Goal: Transaction & Acquisition: Purchase product/service

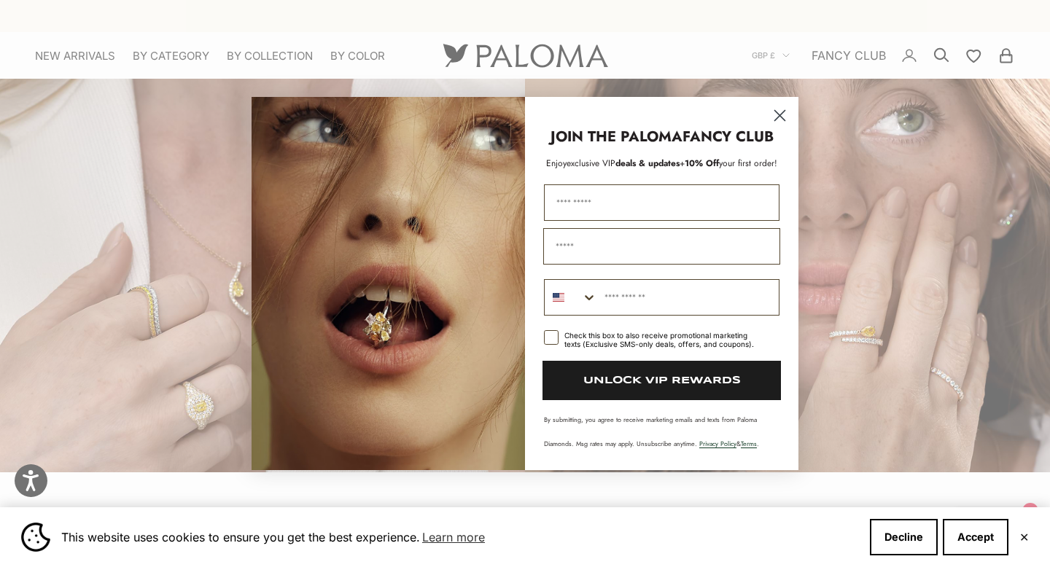
click at [784, 114] on circle "Close dialog" at bounding box center [780, 116] width 24 height 24
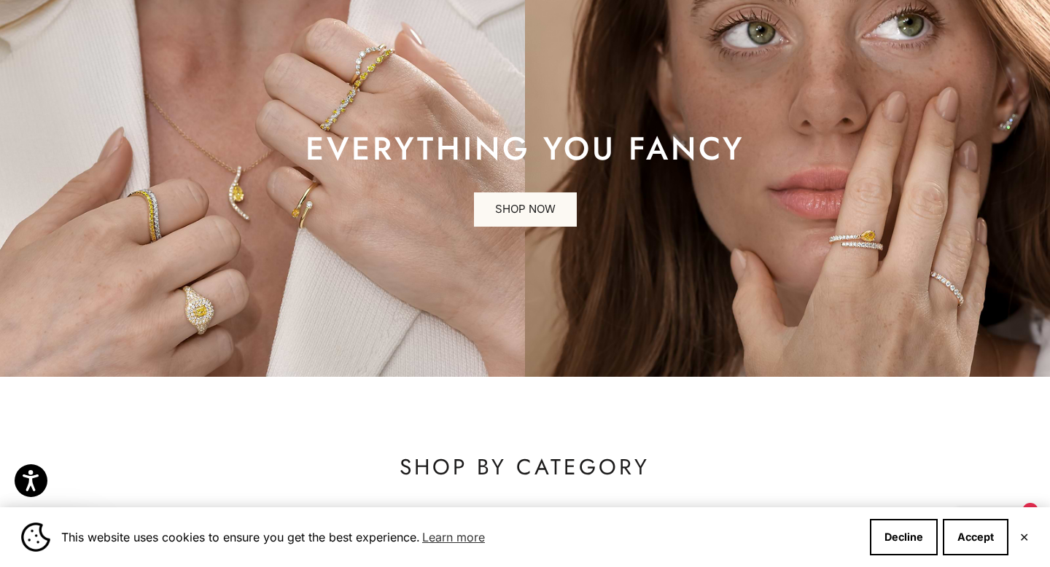
scroll to position [125, 0]
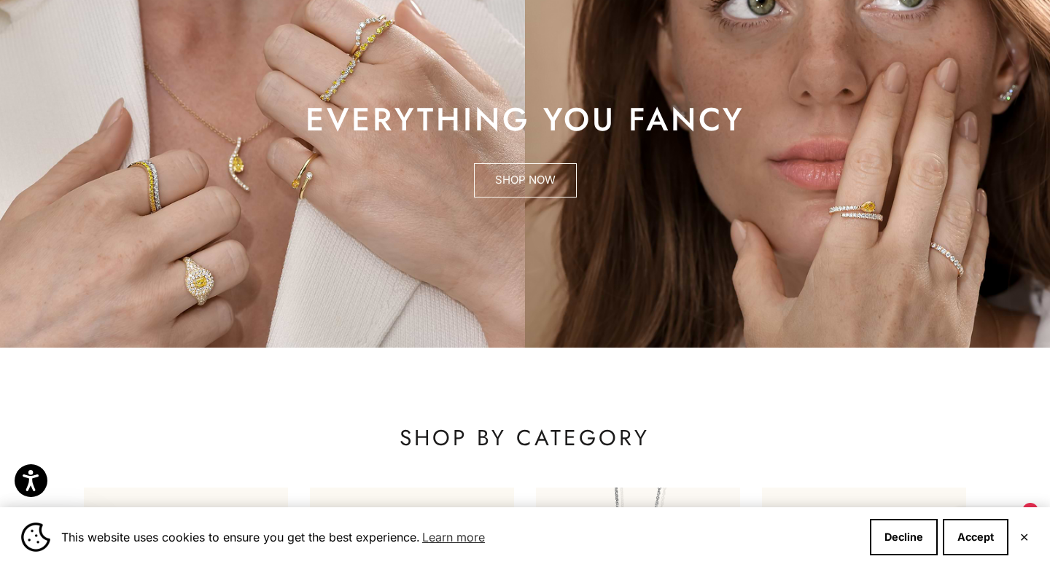
click at [540, 180] on link "SHOP NOW" at bounding box center [525, 180] width 103 height 35
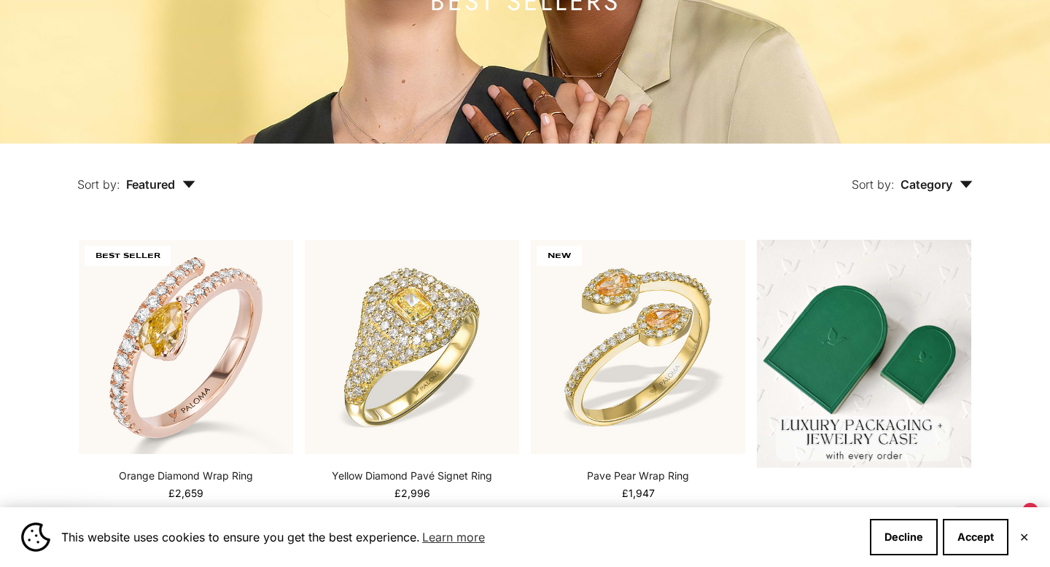
scroll to position [223, 0]
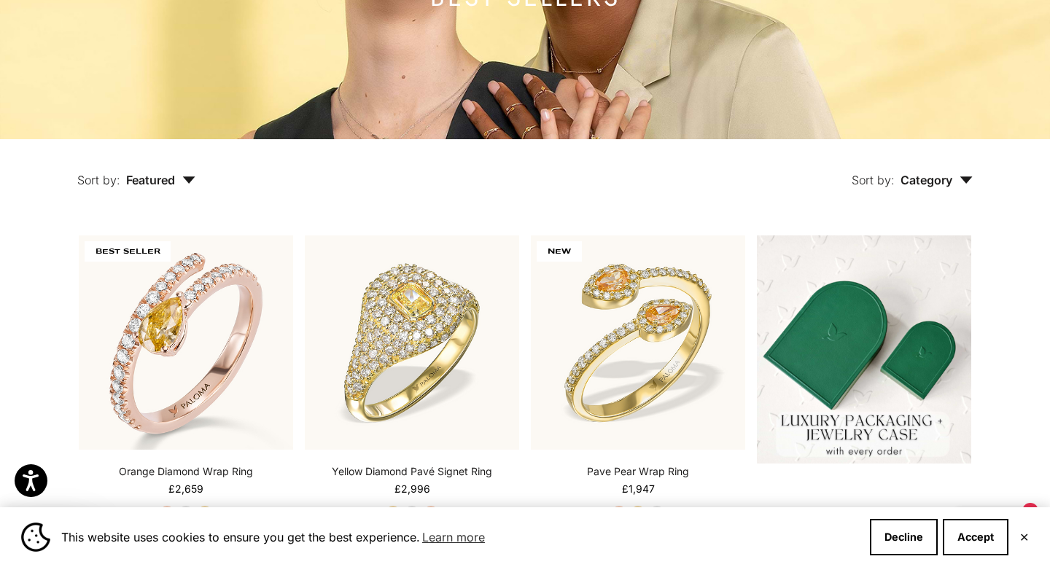
click at [922, 166] on button "Sort by: Category" at bounding box center [912, 169] width 188 height 61
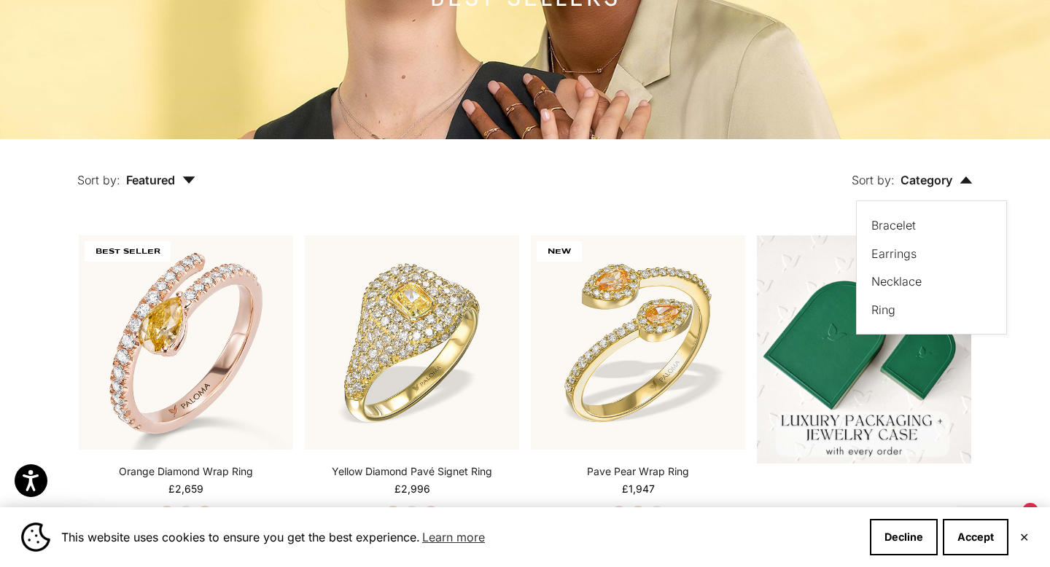
click at [155, 176] on span "Featured" at bounding box center [160, 180] width 69 height 15
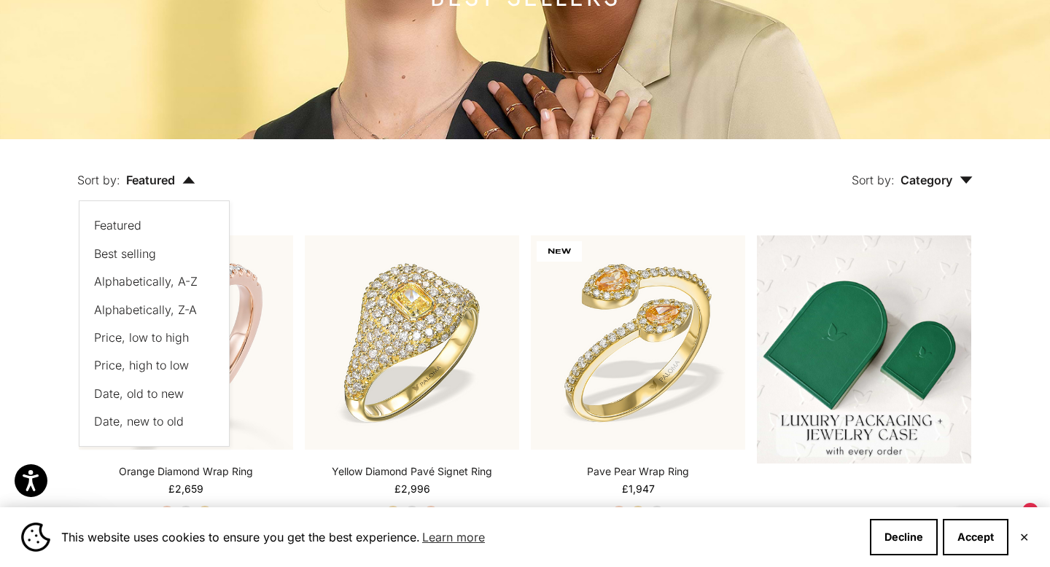
click at [155, 176] on span "Featured" at bounding box center [160, 180] width 69 height 15
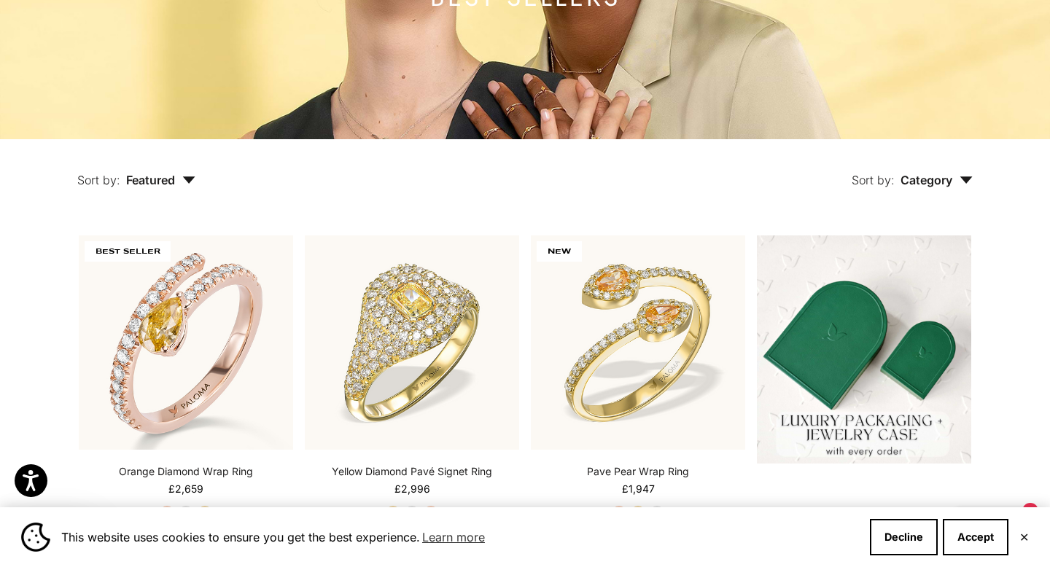
click at [159, 178] on span "Featured" at bounding box center [160, 180] width 69 height 15
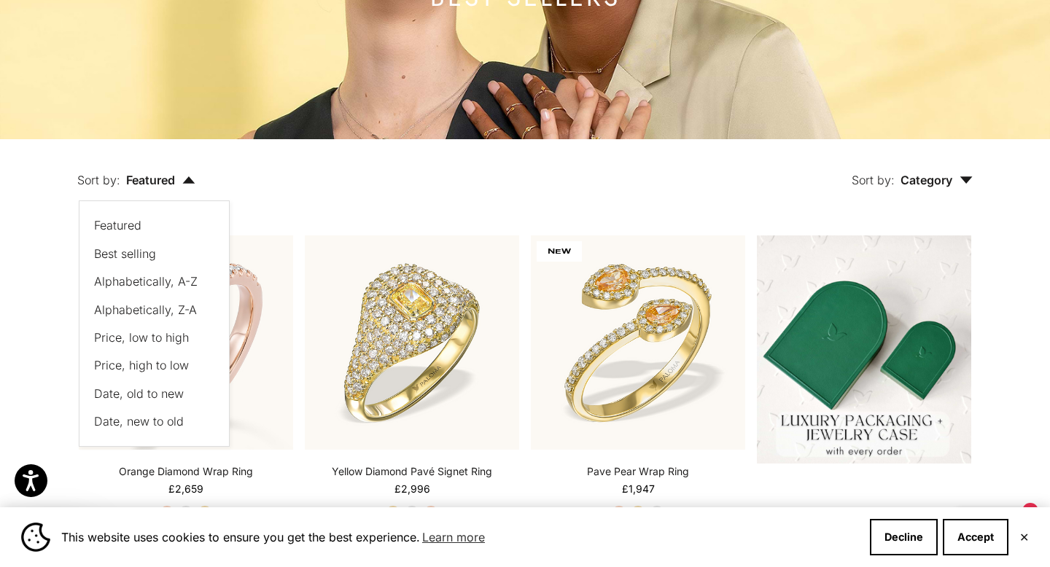
click at [176, 332] on span "Price, low to high" at bounding box center [141, 337] width 95 height 15
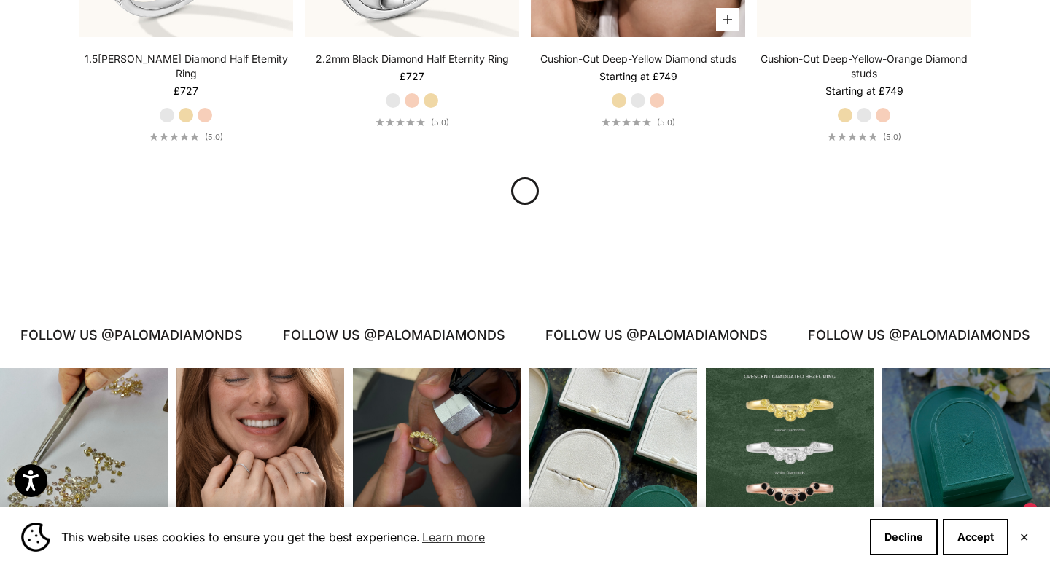
scroll to position [1689, 0]
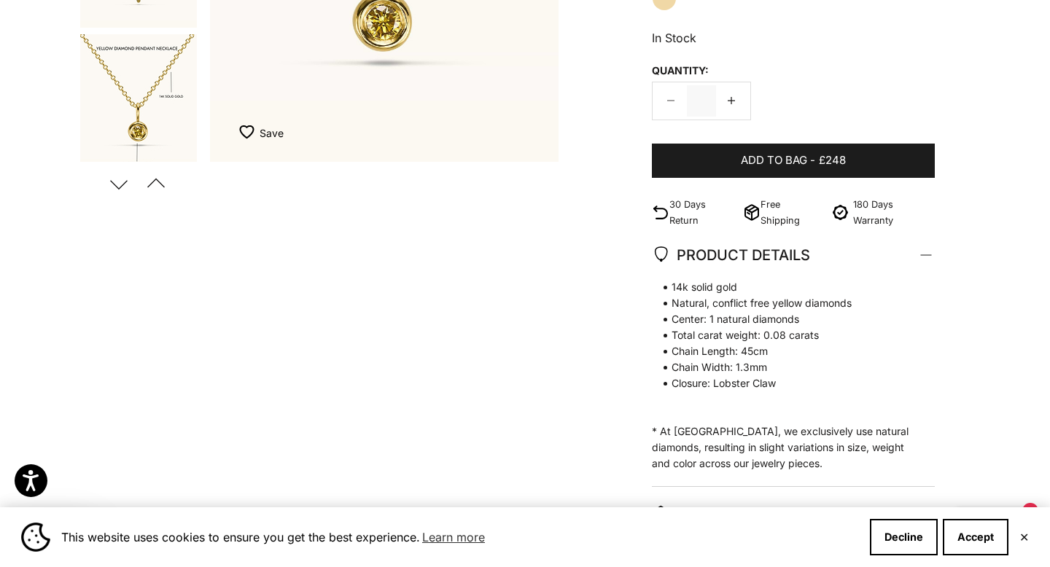
scroll to position [225, 0]
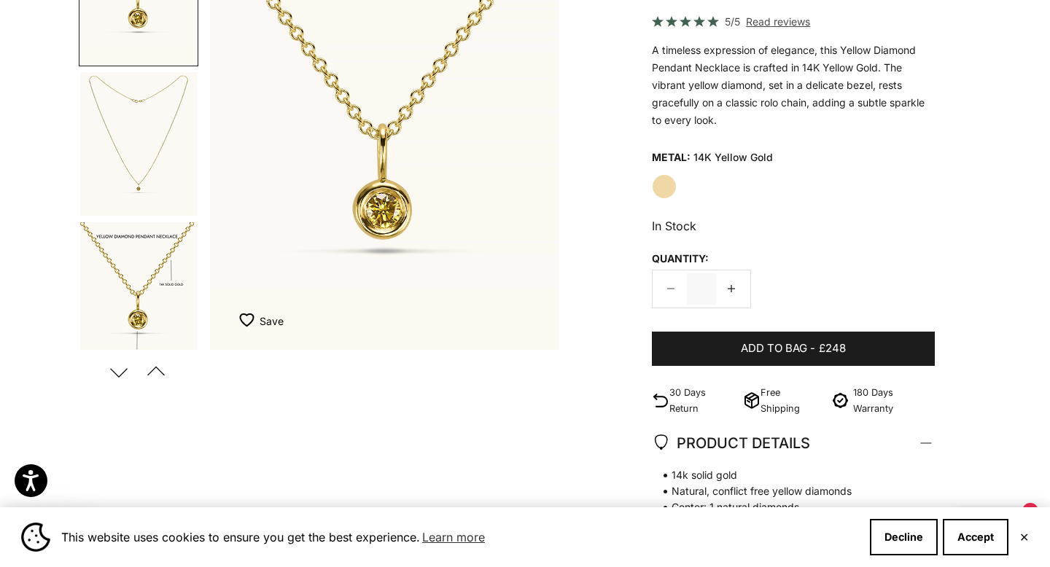
click at [165, 262] on img "Go to item 3" at bounding box center [138, 294] width 117 height 144
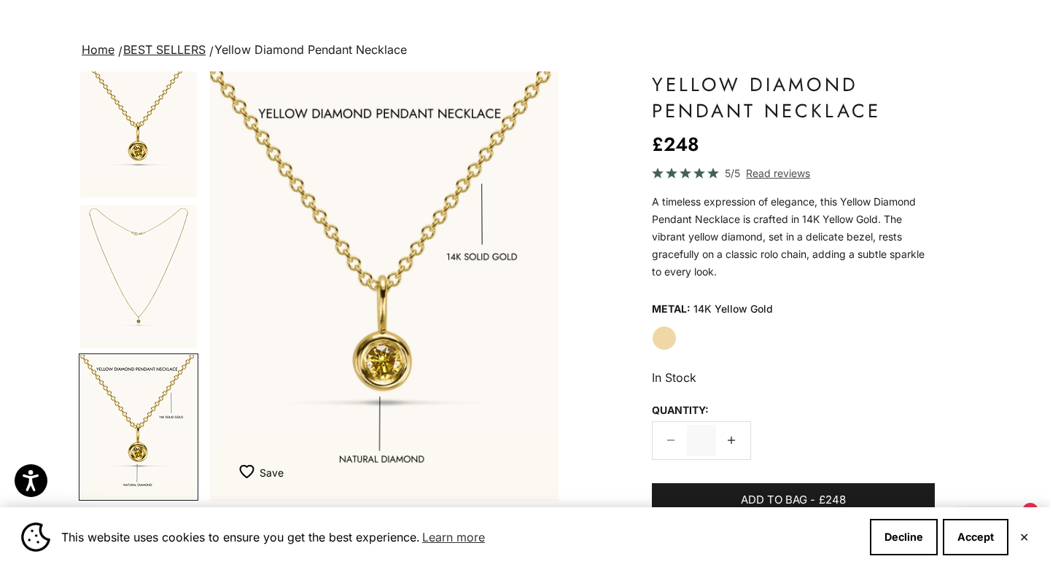
scroll to position [52, 0]
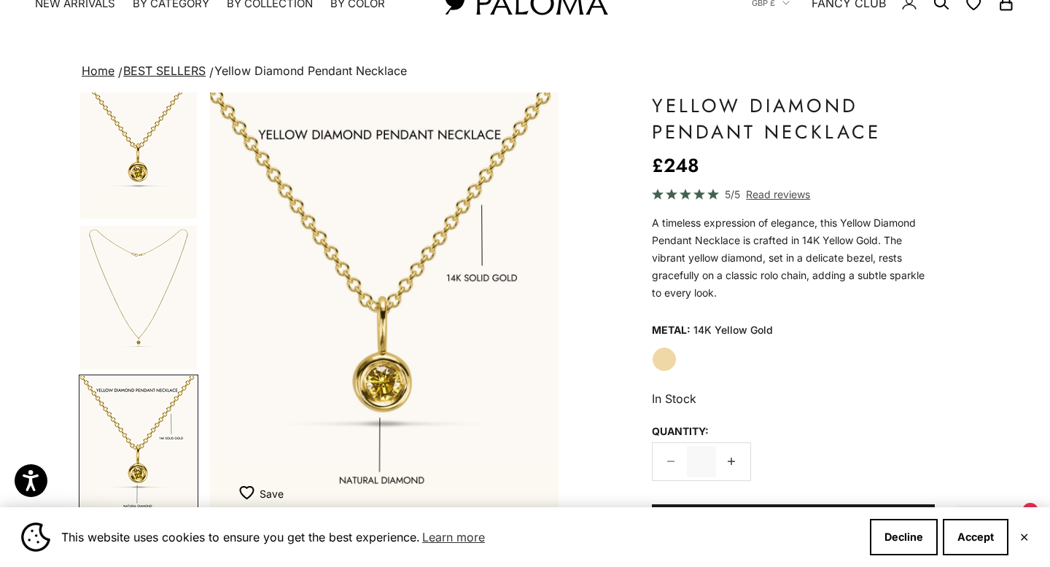
click at [134, 315] on img "Go to item 2" at bounding box center [138, 298] width 117 height 144
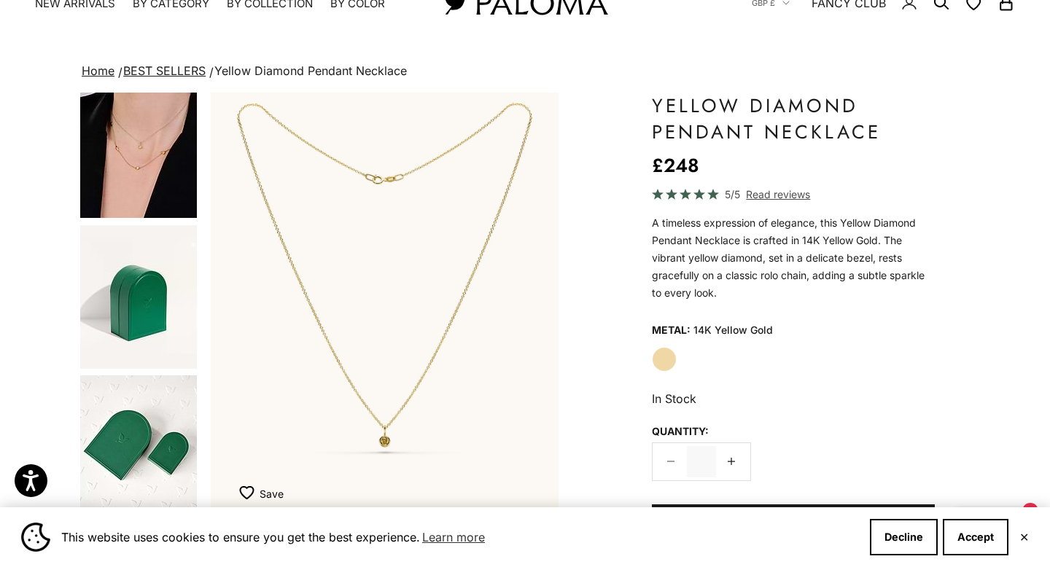
scroll to position [505, 0]
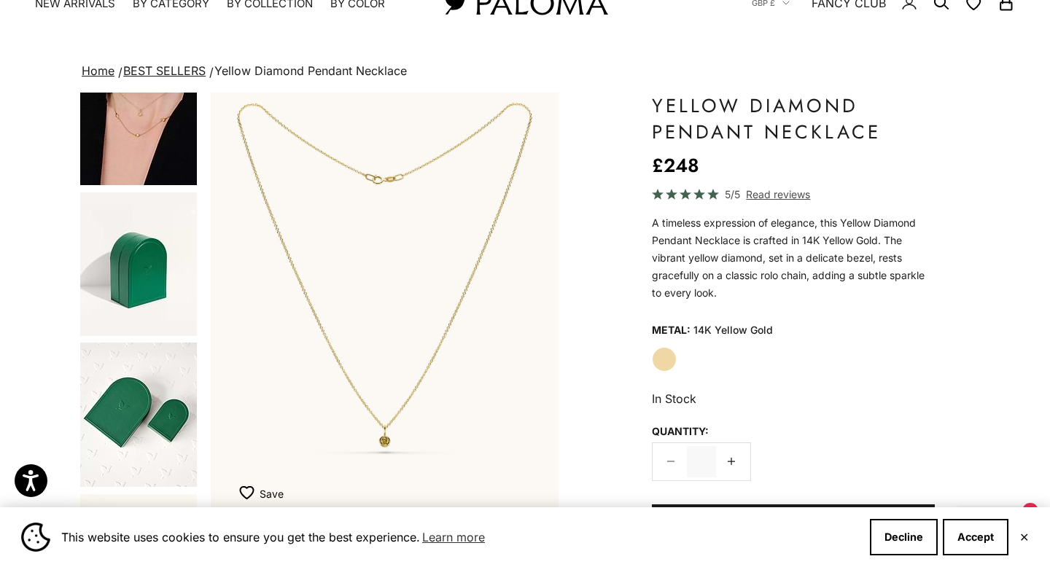
click at [149, 266] on img "Go to item 5" at bounding box center [138, 264] width 117 height 144
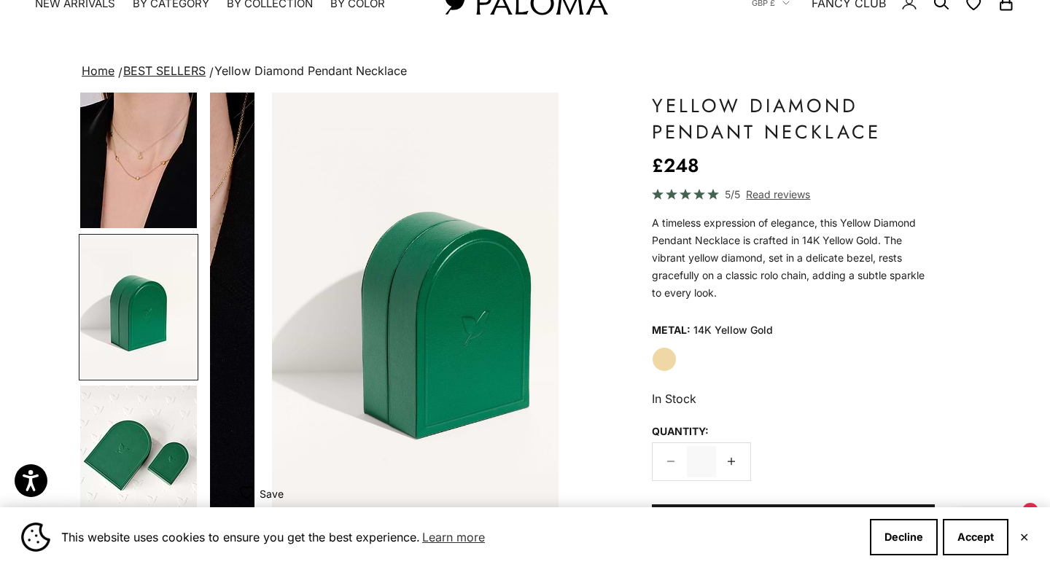
scroll to position [0, 1463]
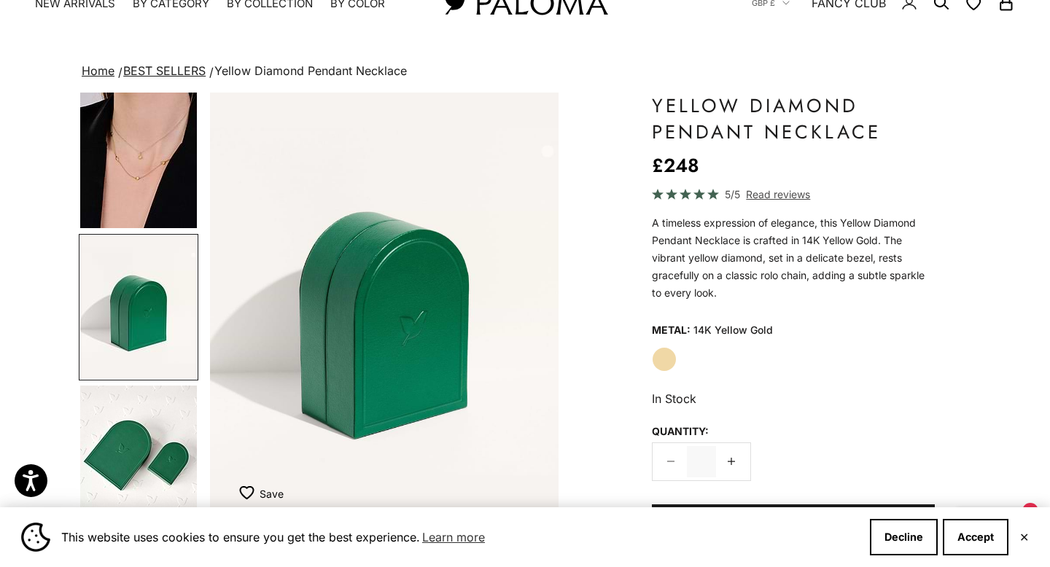
click at [141, 462] on img "Go to item 6" at bounding box center [138, 458] width 117 height 144
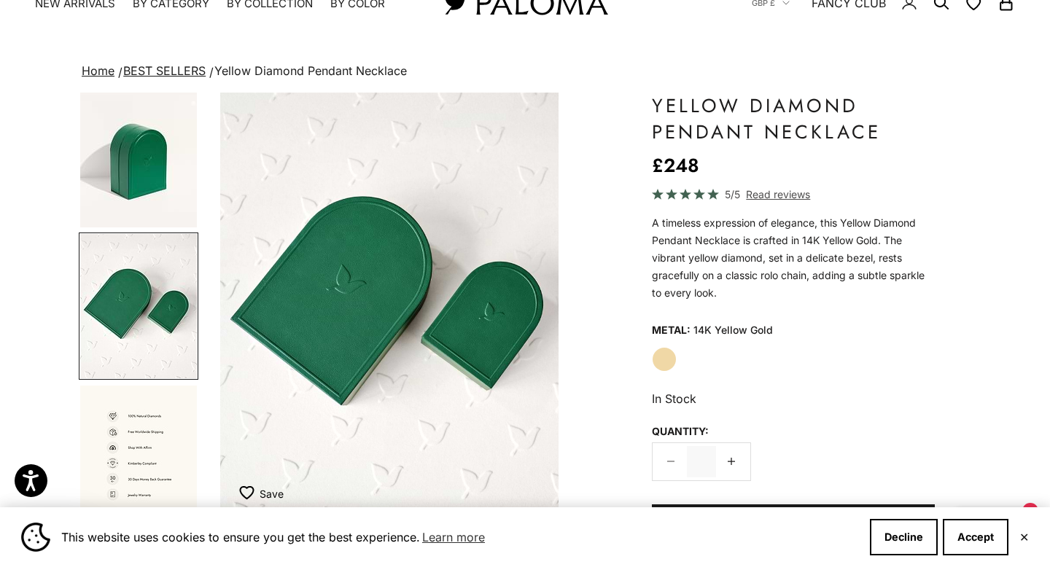
scroll to position [0, 1829]
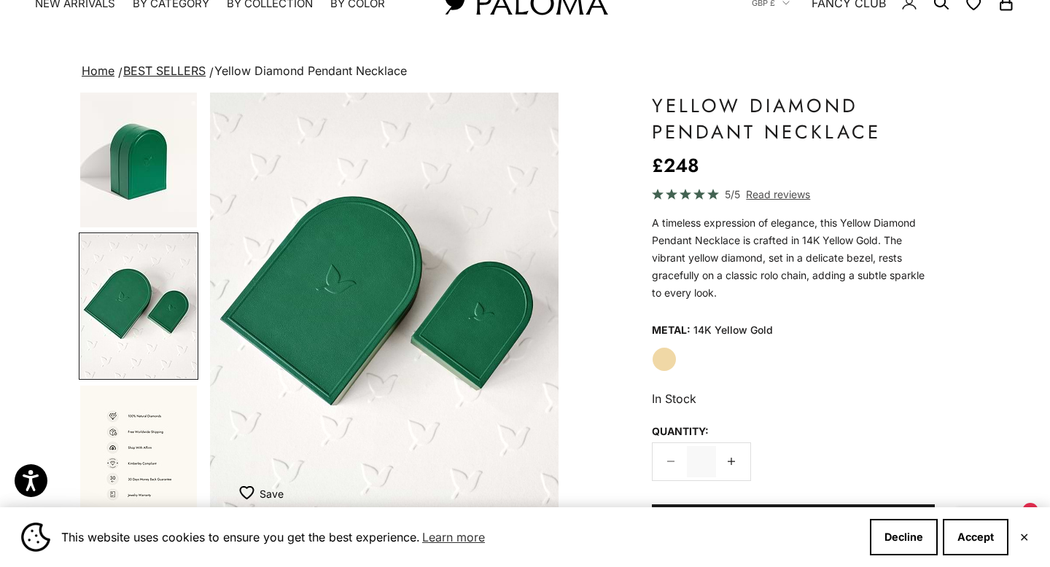
click at [159, 195] on img "Go to item 5" at bounding box center [138, 156] width 117 height 144
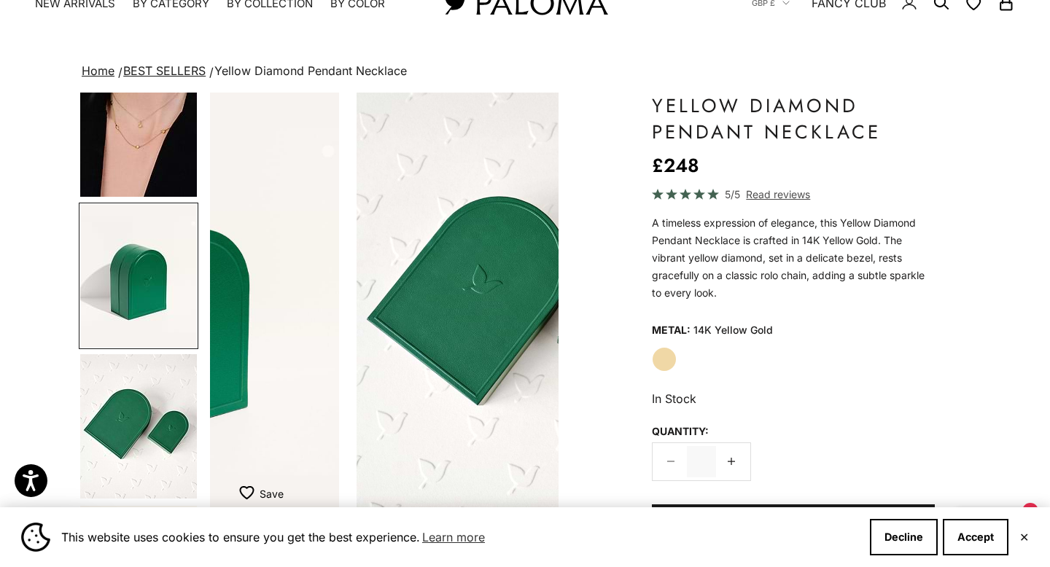
scroll to position [462, 0]
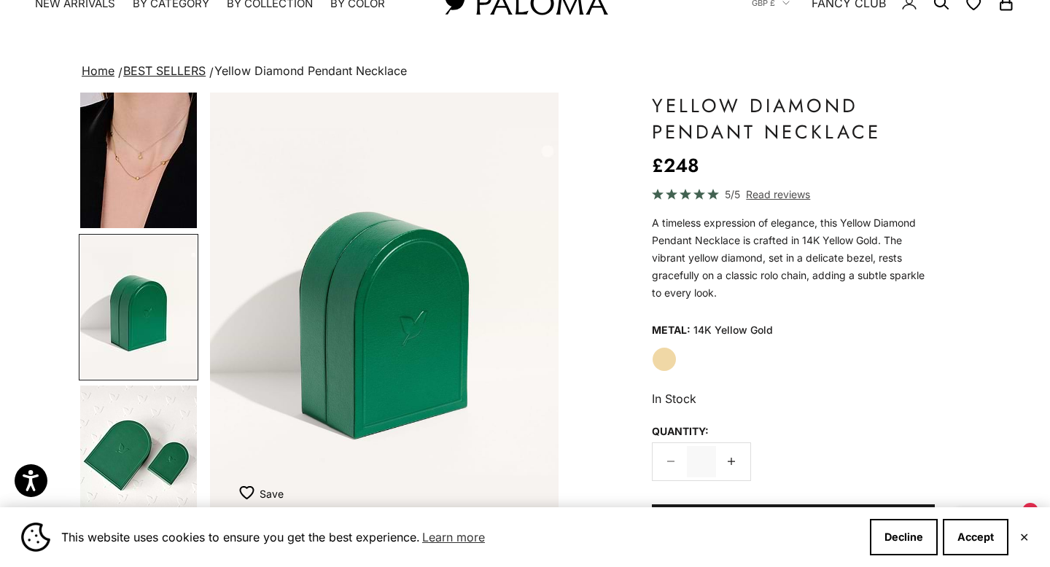
click at [158, 195] on img "Go to item 4" at bounding box center [138, 156] width 117 height 144
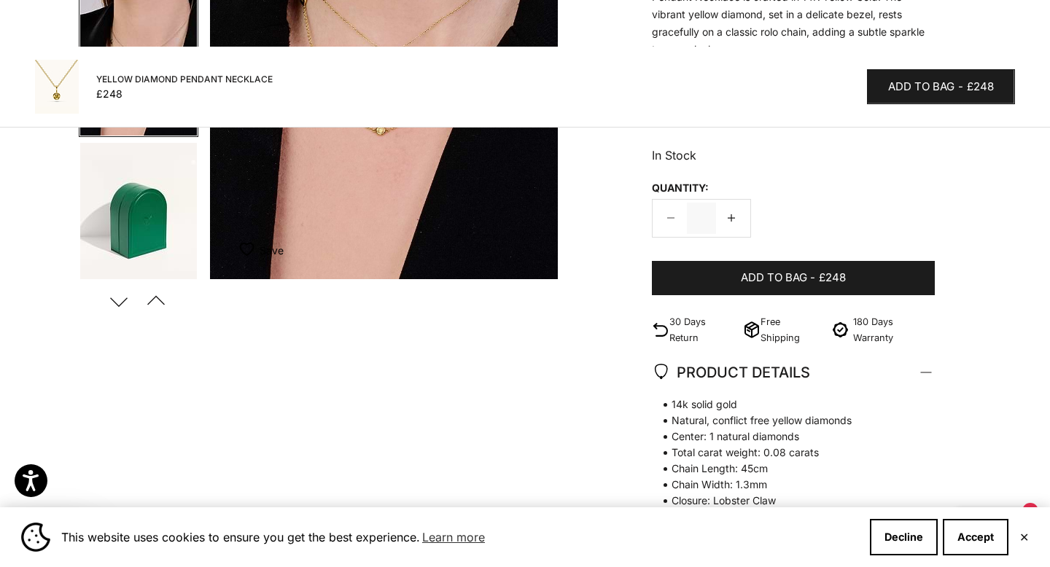
scroll to position [0, 0]
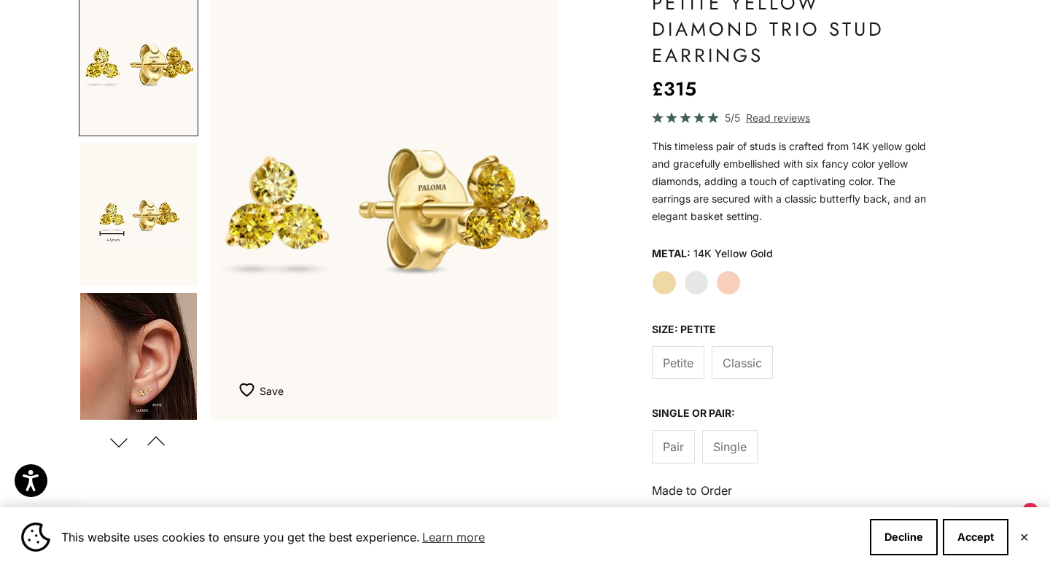
scroll to position [167, 0]
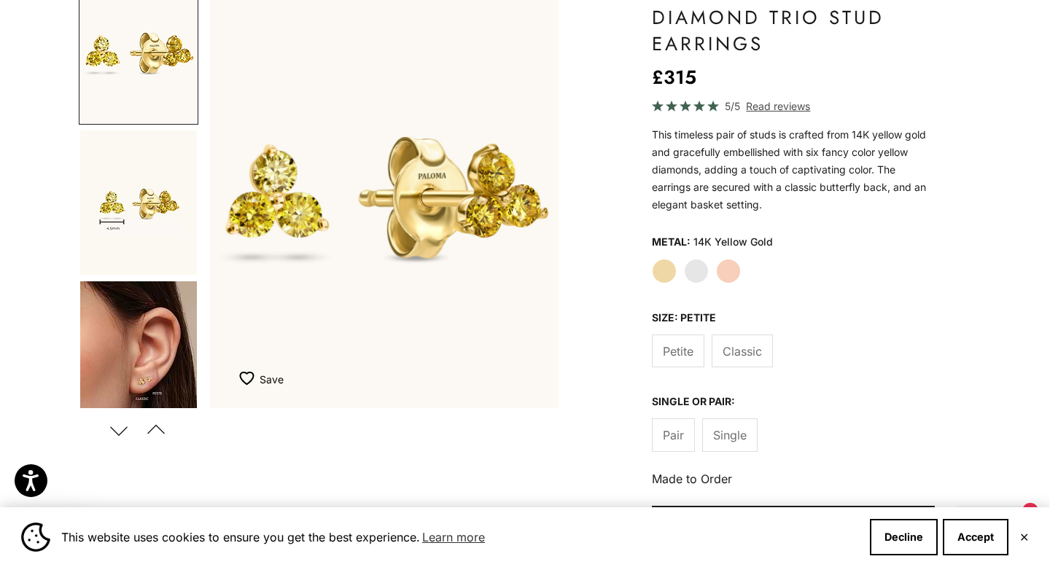
click at [728, 269] on label "Rose Gold" at bounding box center [728, 271] width 25 height 25
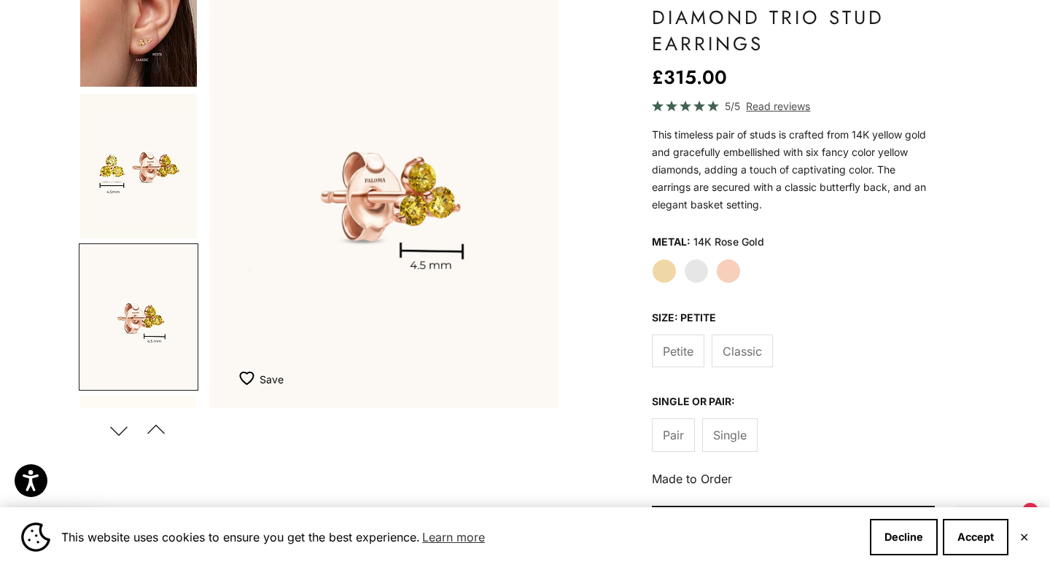
scroll to position [161, 0]
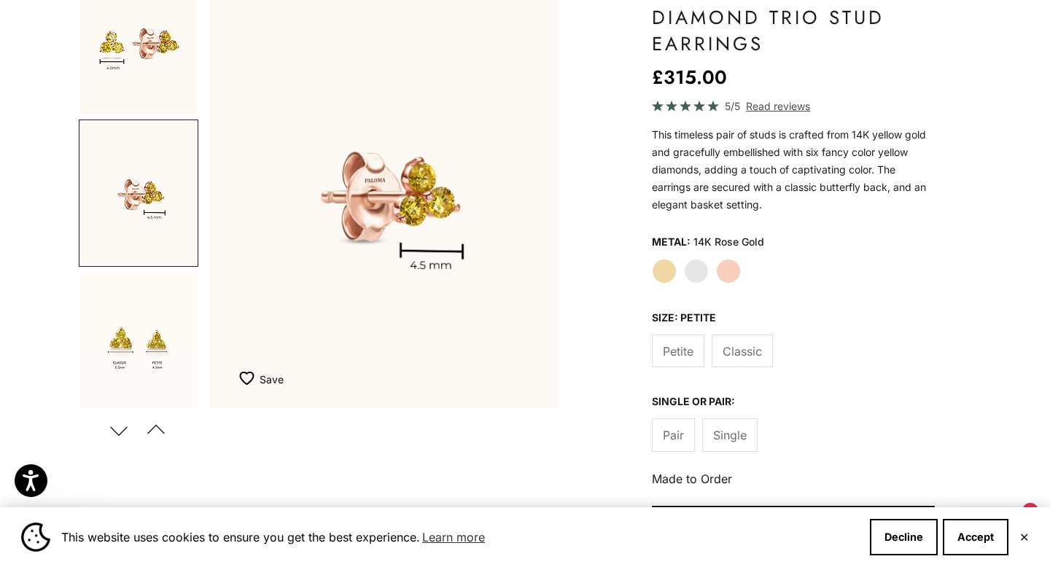
click at [657, 274] on label "Yellow Gold" at bounding box center [664, 271] width 25 height 25
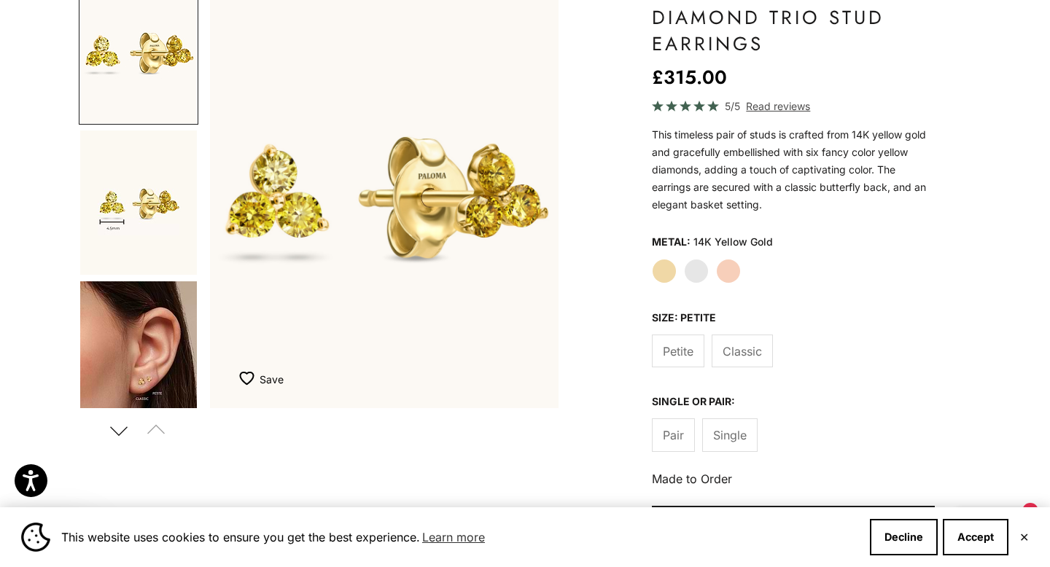
click at [166, 354] on img "Go to item 4" at bounding box center [138, 353] width 117 height 144
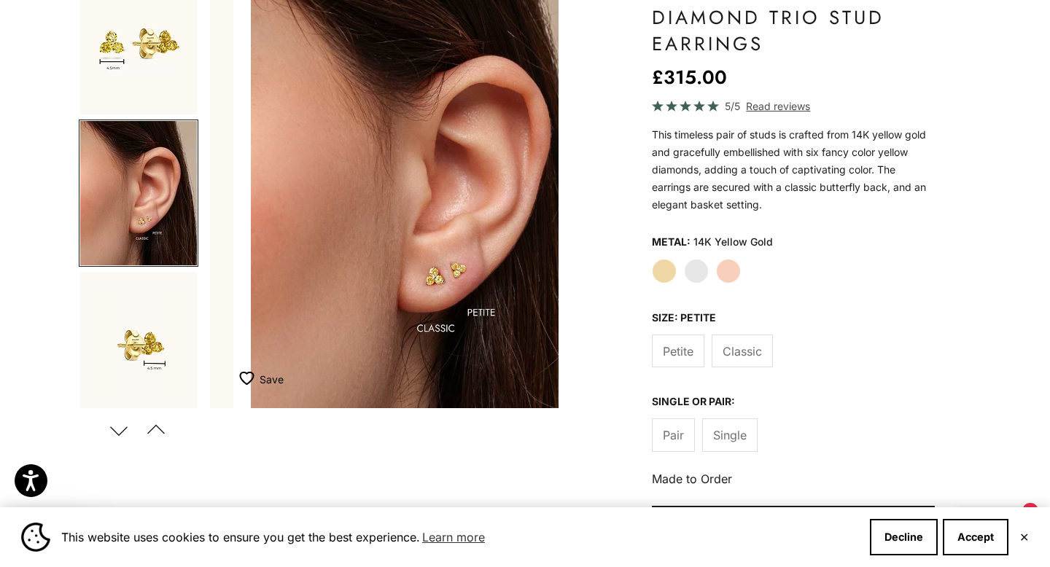
scroll to position [0, 731]
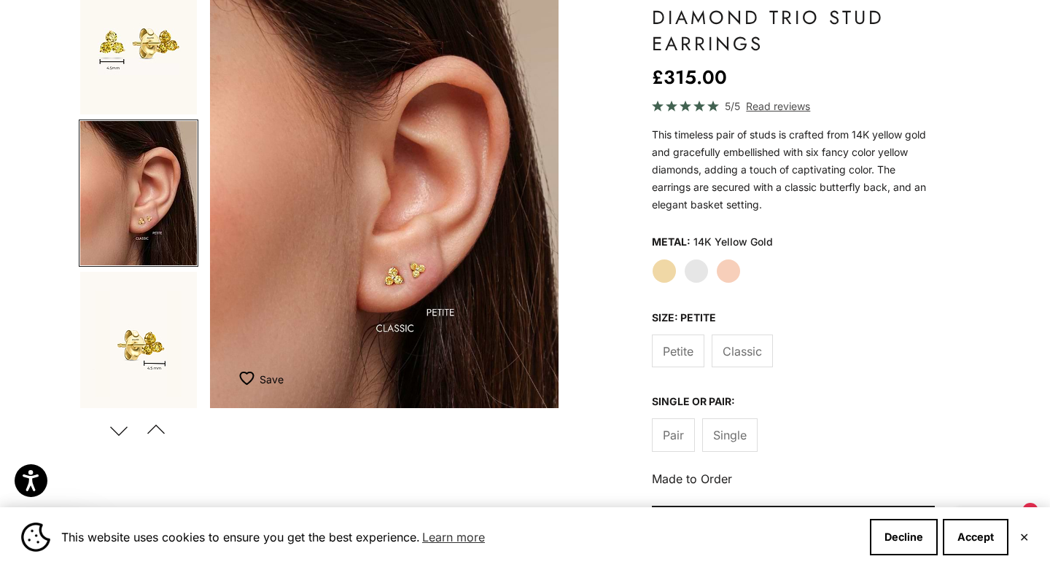
click at [733, 355] on span "Classic" at bounding box center [742, 351] width 39 height 19
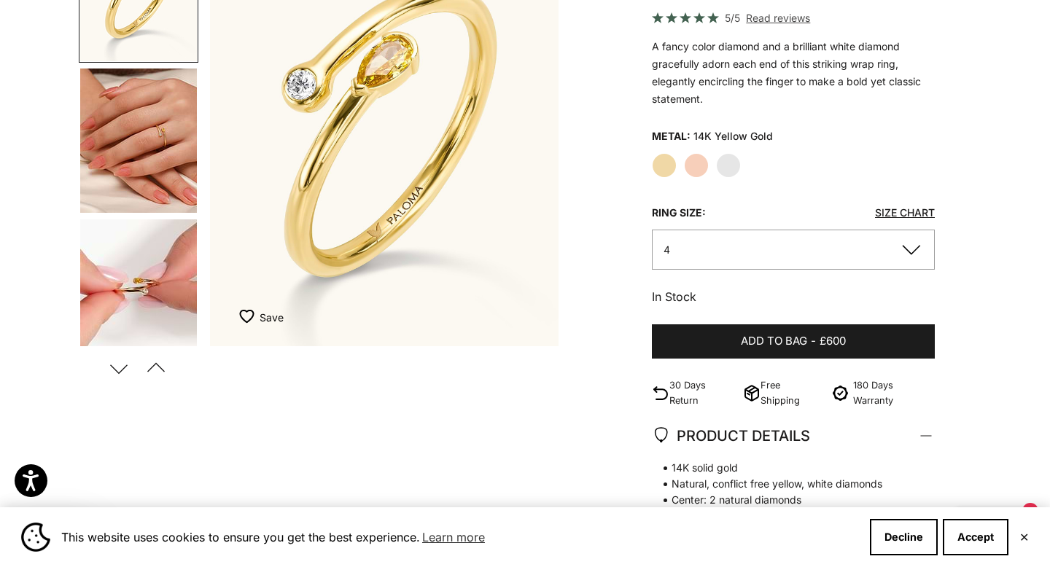
scroll to position [233, 0]
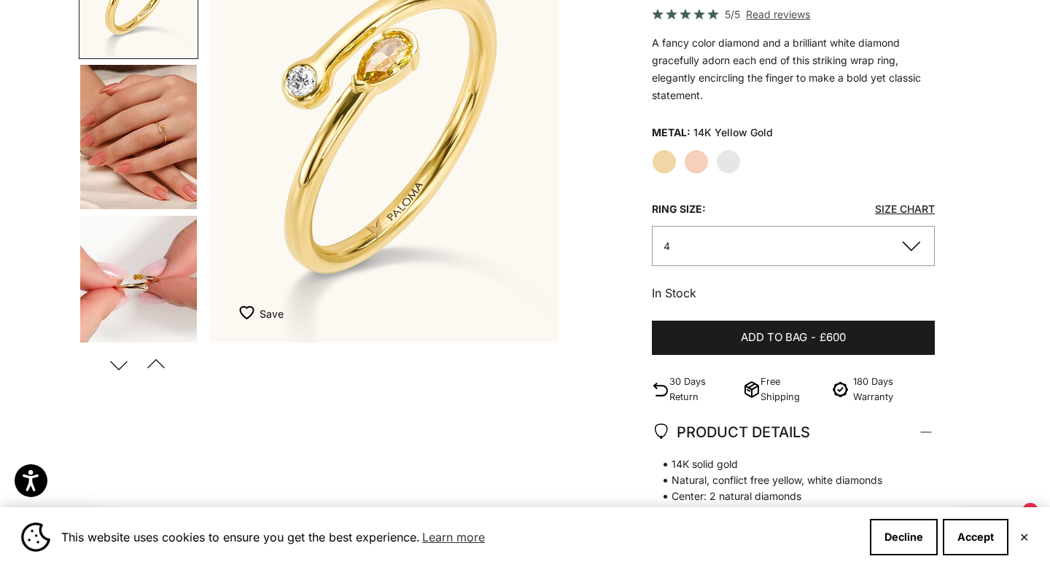
click at [811, 241] on button "4" at bounding box center [793, 246] width 283 height 40
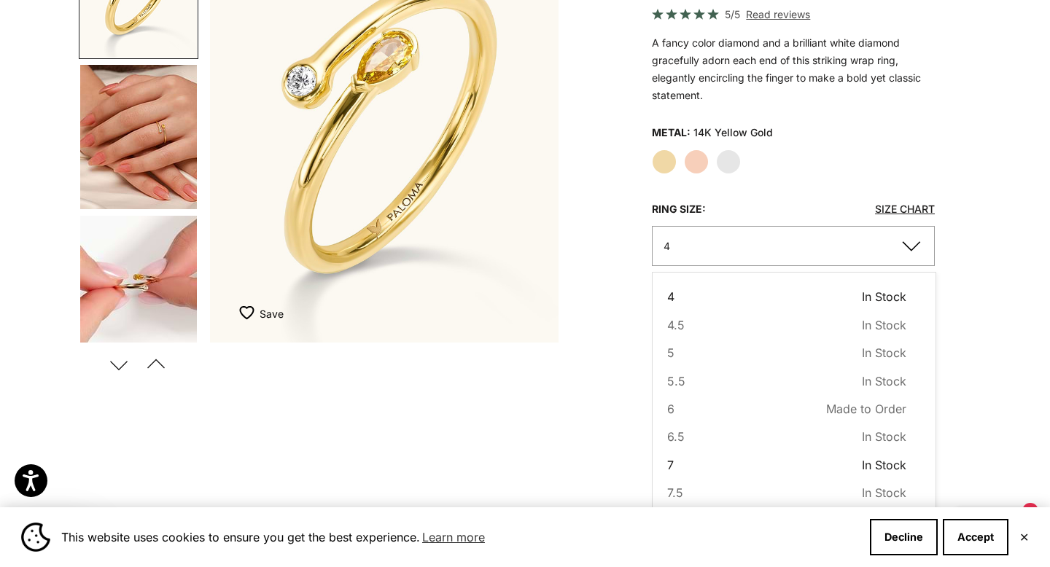
scroll to position [149, 0]
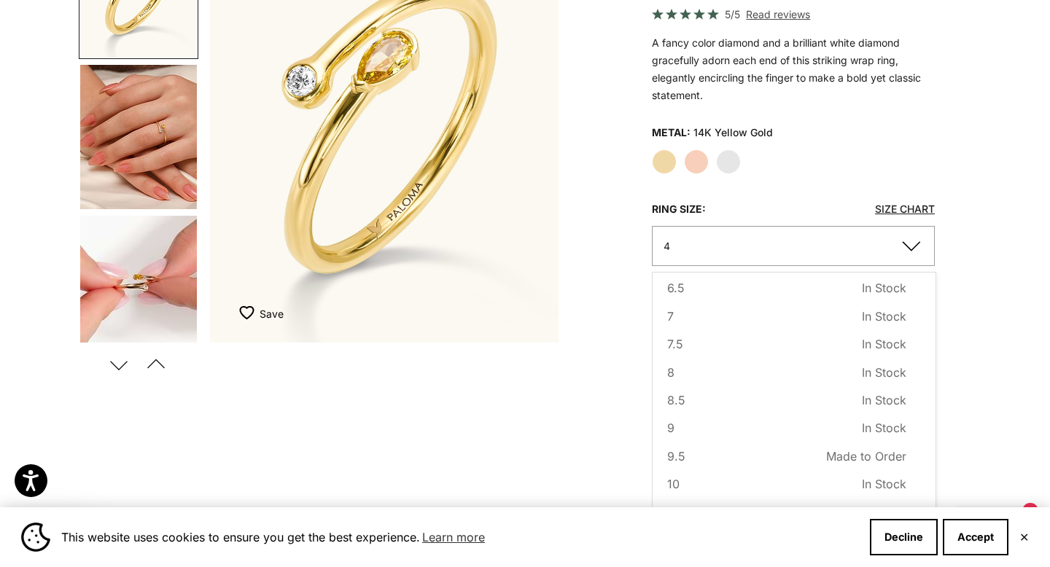
click at [371, 262] on img "Item 1 of 14" at bounding box center [384, 128] width 349 height 430
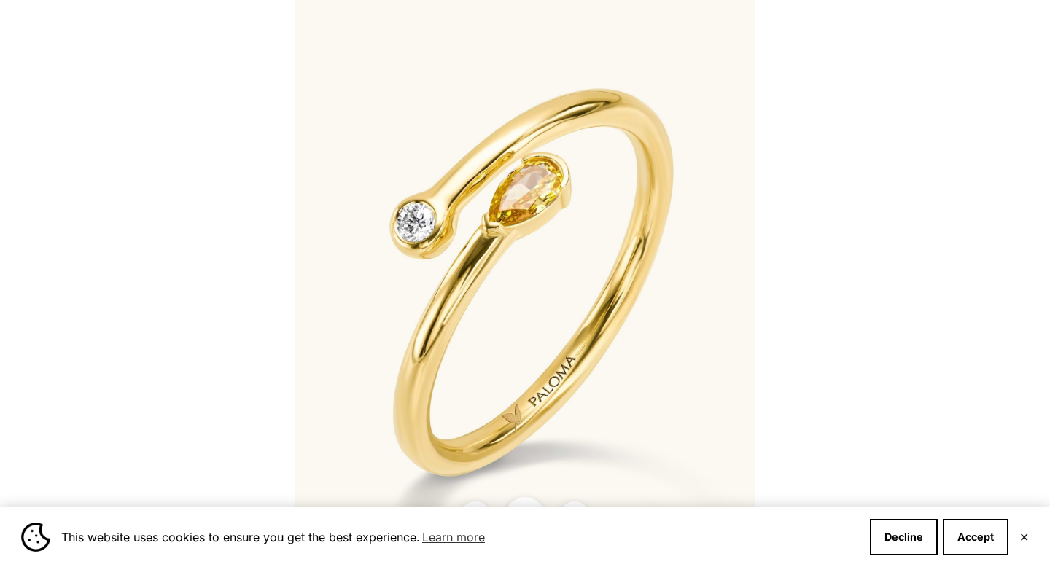
click at [880, 78] on div at bounding box center [525, 283] width 1050 height 567
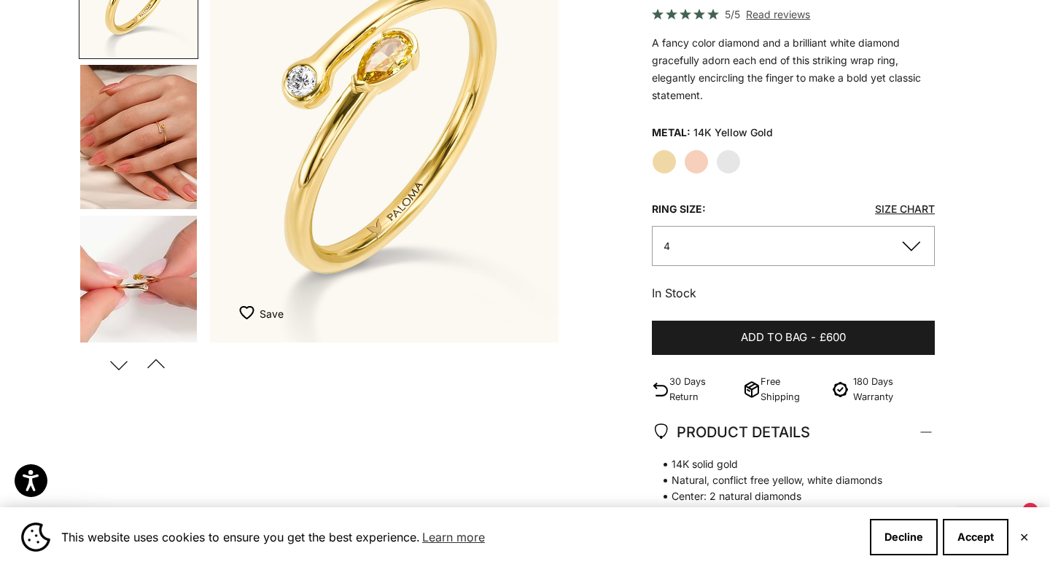
click at [121, 295] on img "Go to item 5" at bounding box center [138, 288] width 117 height 144
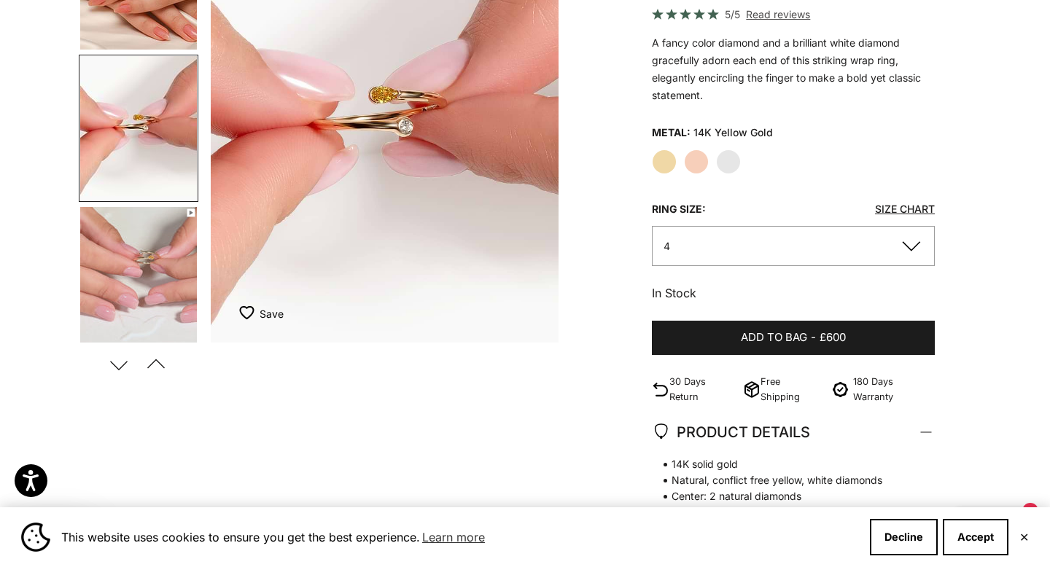
scroll to position [0, 731]
click at [149, 154] on img "Go to item 5" at bounding box center [138, 128] width 117 height 144
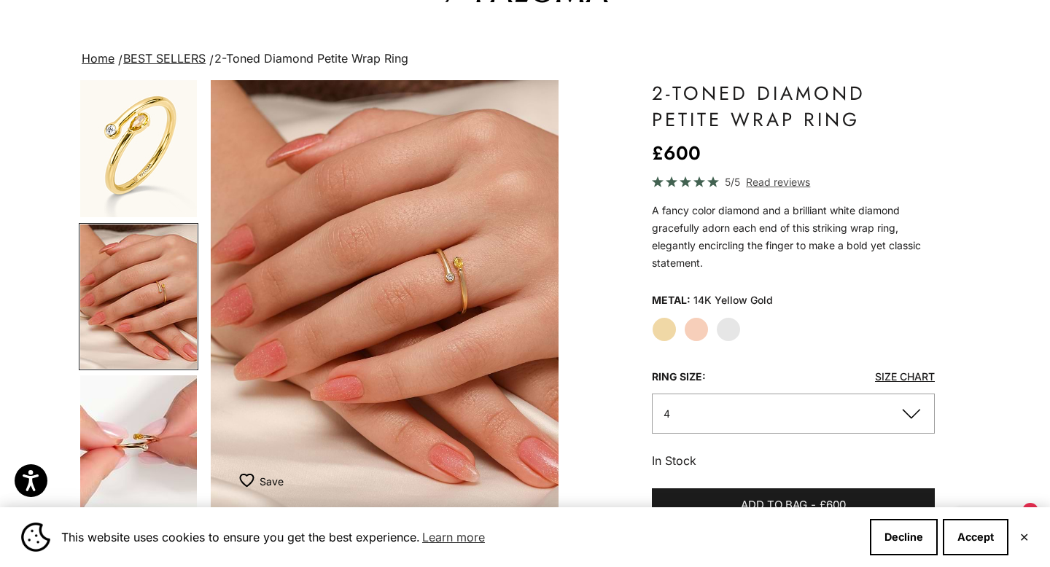
scroll to position [59, 0]
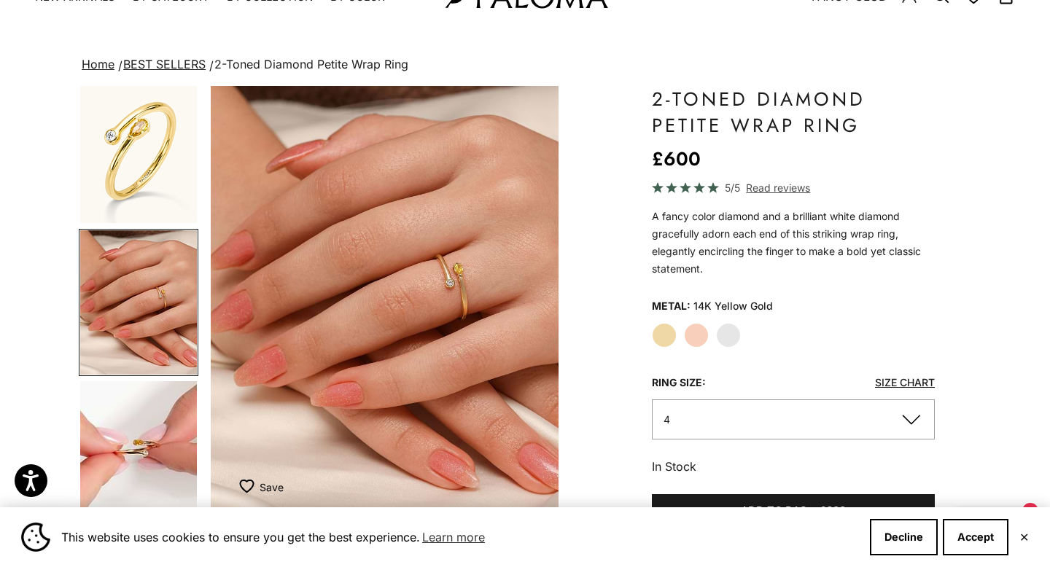
click at [793, 426] on button "4" at bounding box center [793, 420] width 283 height 40
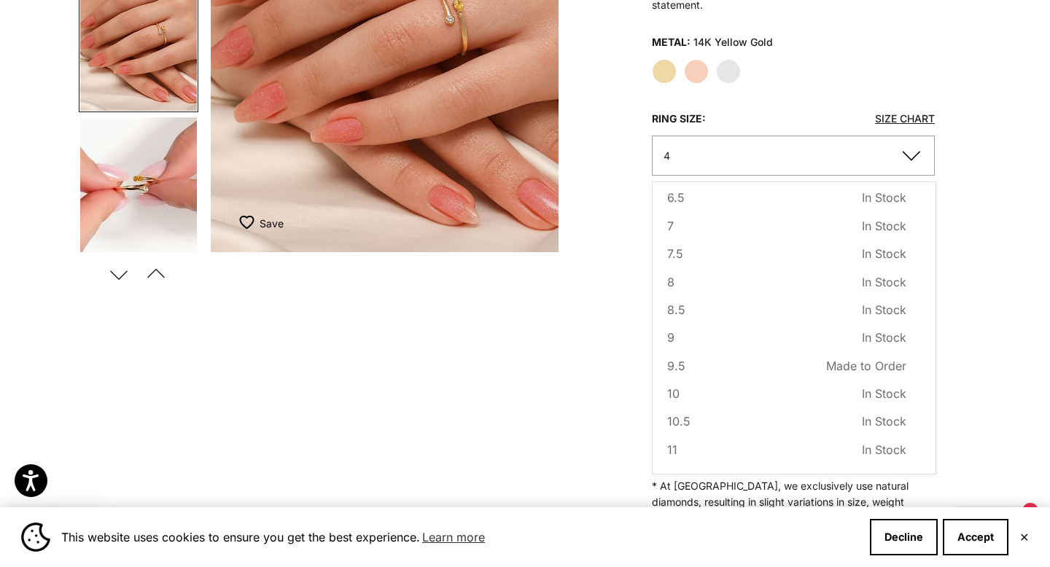
scroll to position [349, 0]
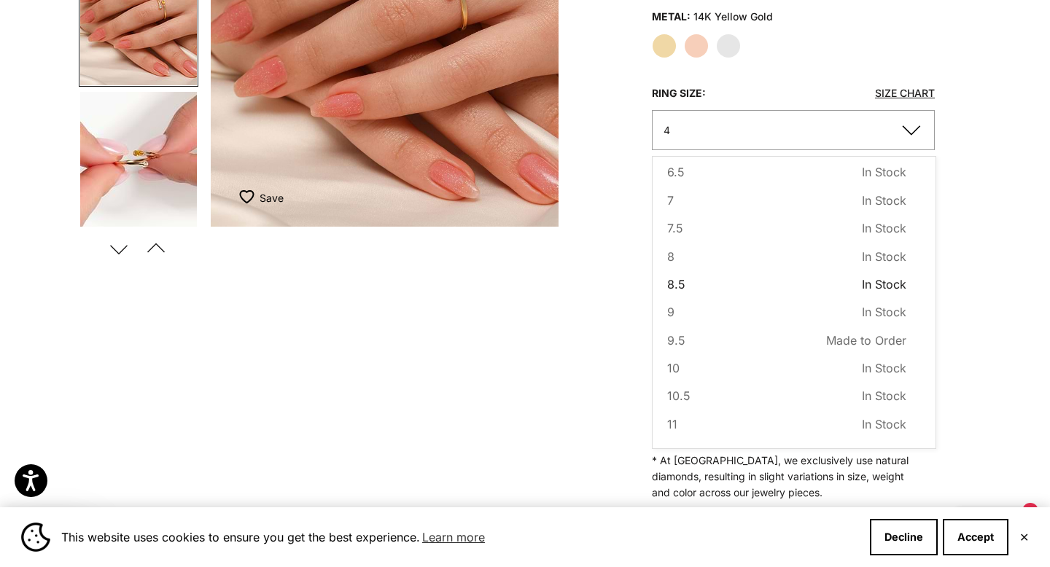
click at [680, 287] on span "8.5" at bounding box center [676, 284] width 18 height 19
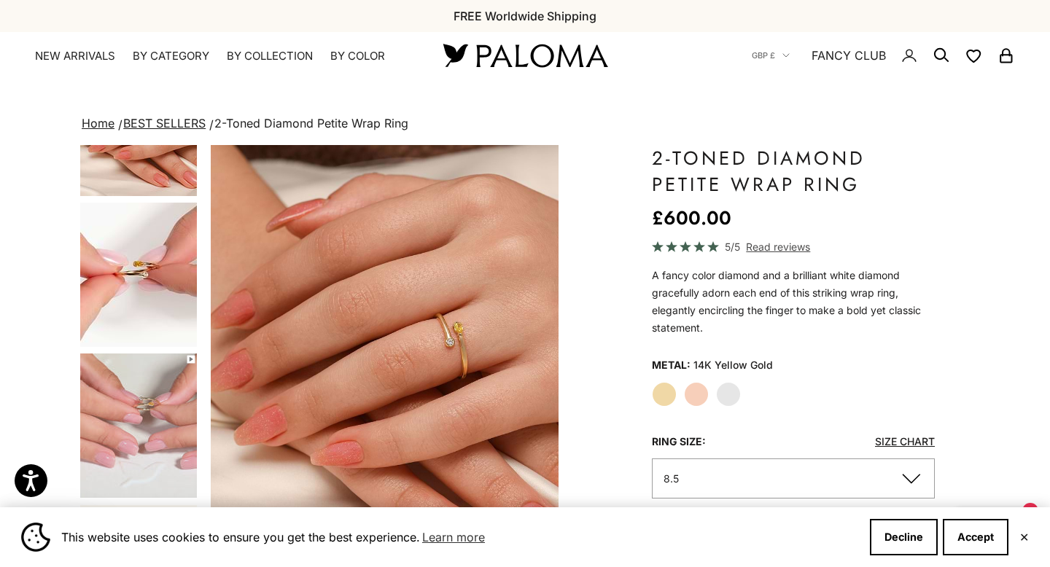
scroll to position [247, 0]
click at [143, 297] on img "Go to item 5" at bounding box center [138, 273] width 117 height 144
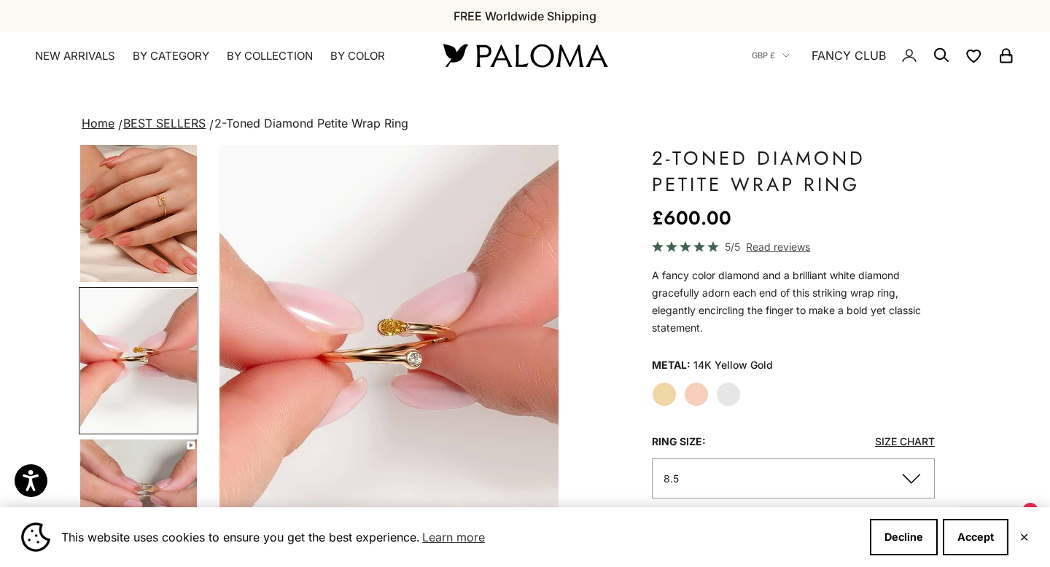
scroll to position [0, 731]
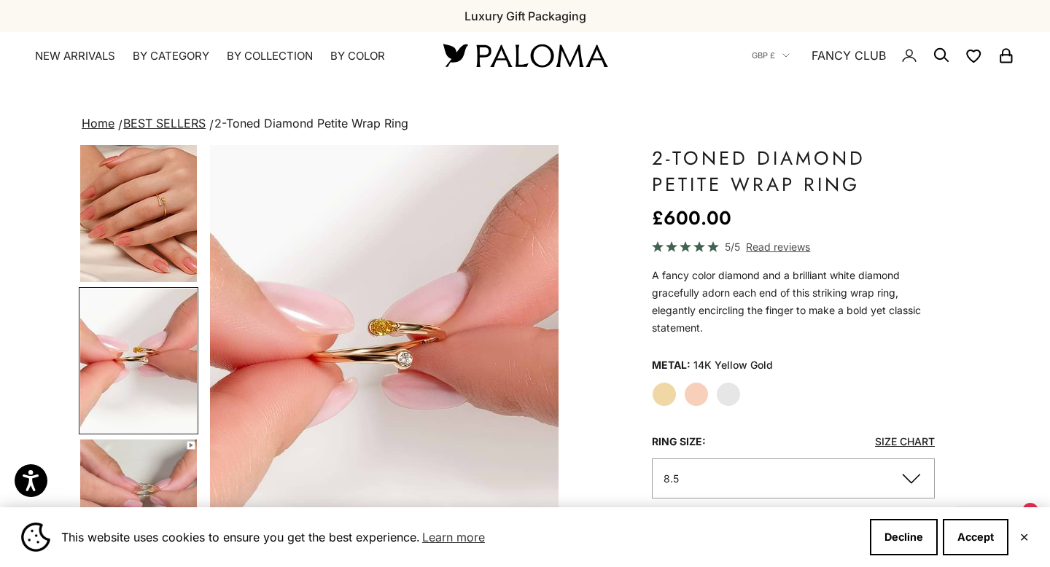
click at [144, 208] on img "Go to item 4" at bounding box center [138, 210] width 117 height 144
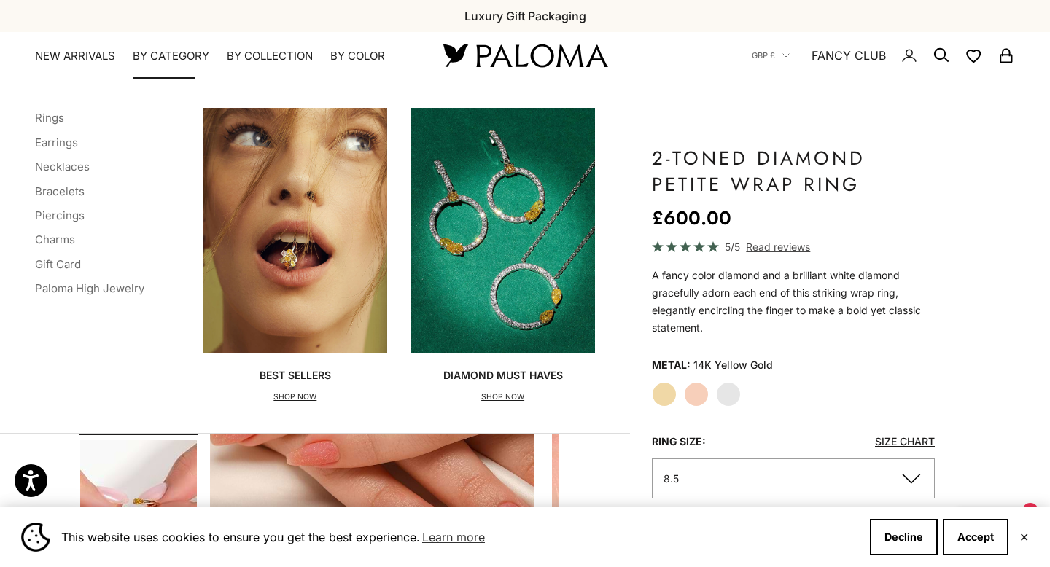
scroll to position [0, 365]
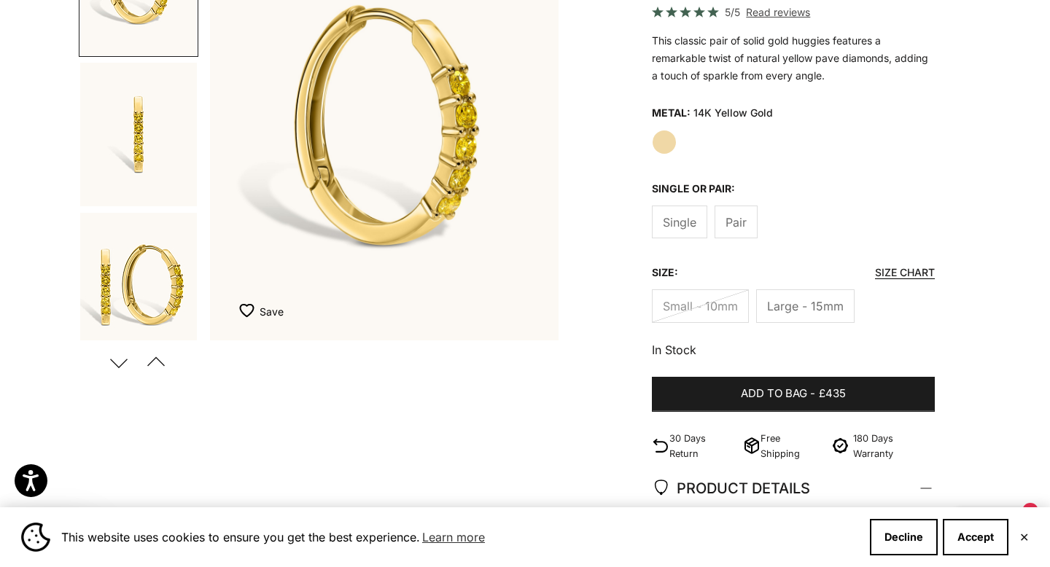
scroll to position [223, 0]
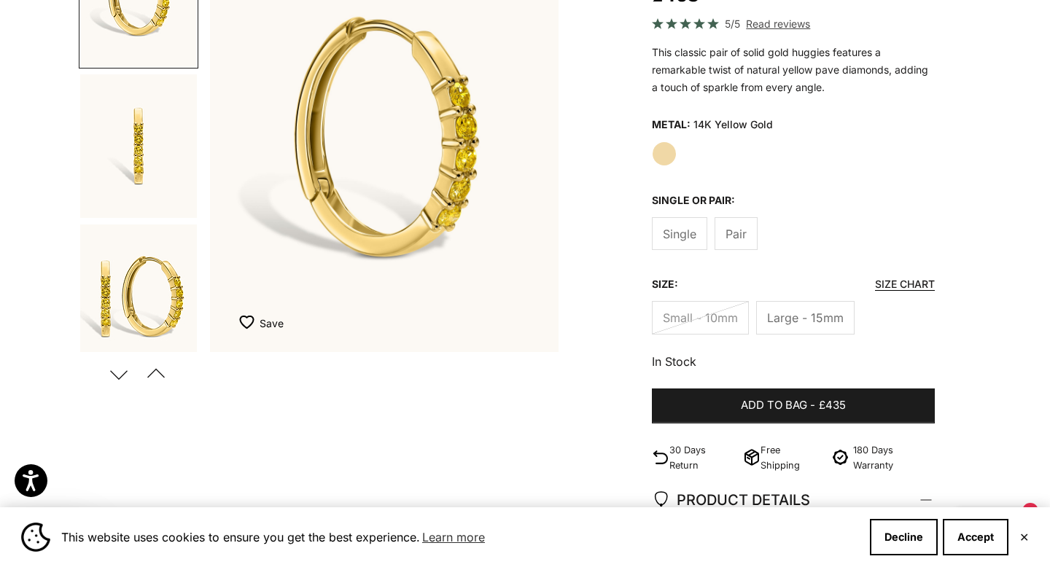
click at [136, 308] on img "Go to item 3" at bounding box center [138, 297] width 117 height 144
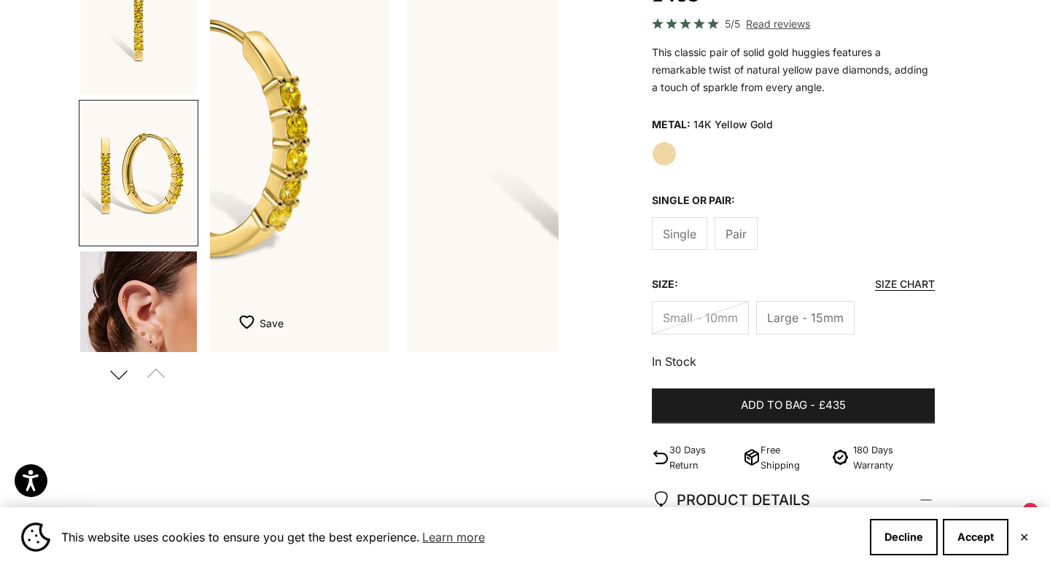
scroll to position [159, 0]
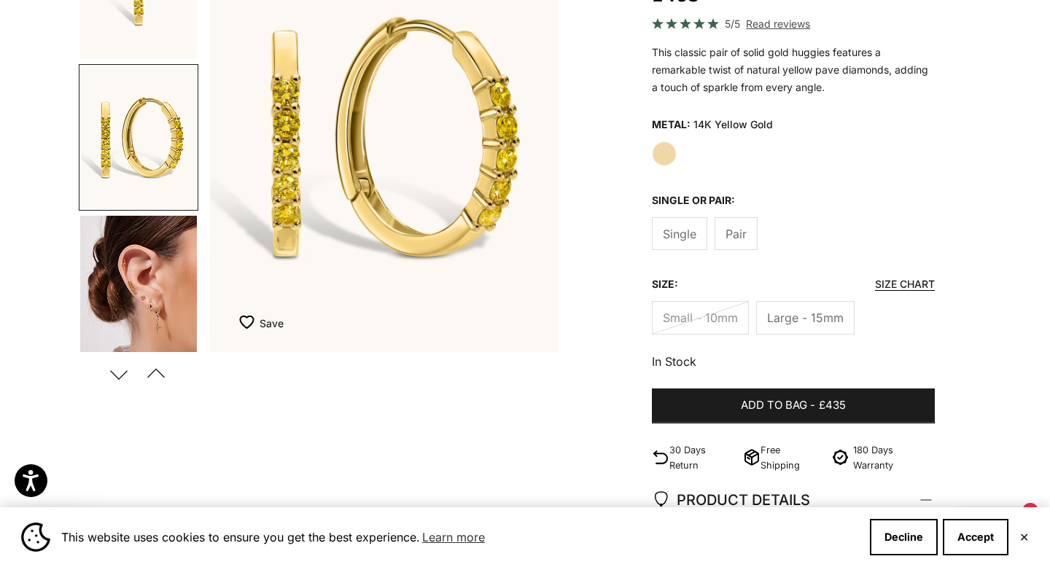
click at [142, 297] on img "Go to item 4" at bounding box center [138, 288] width 117 height 144
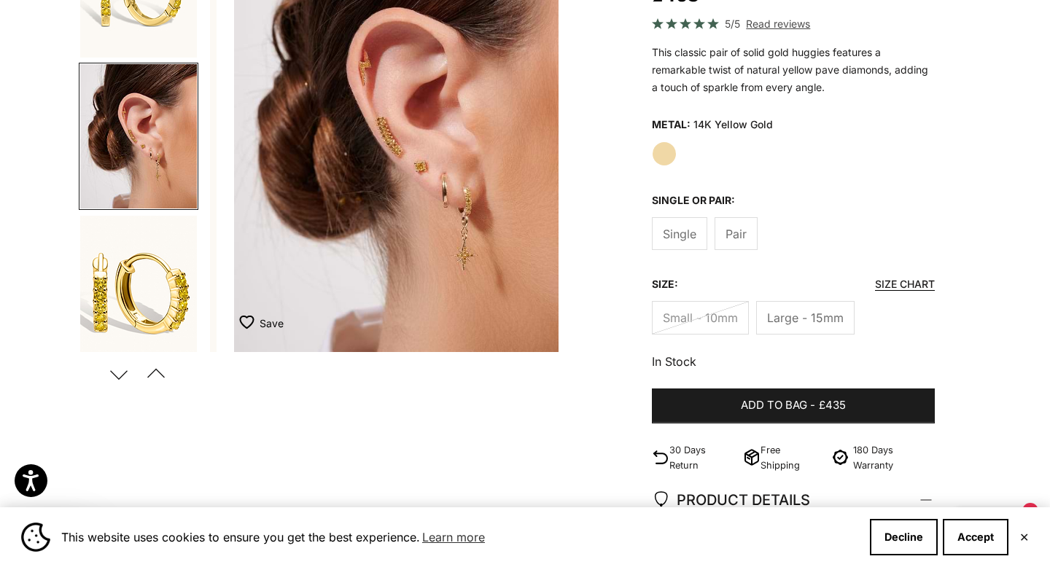
scroll to position [0, 1097]
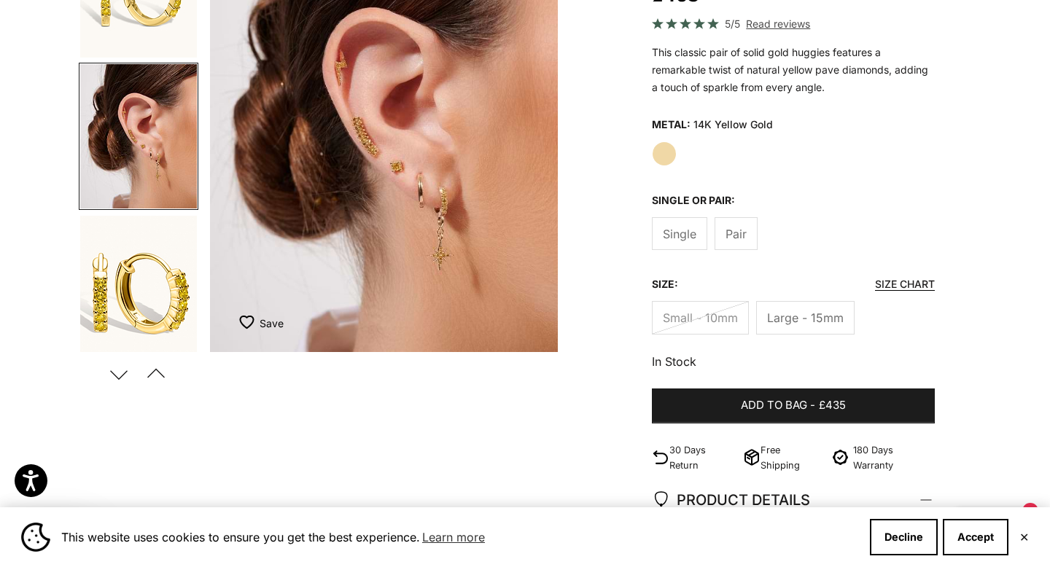
click at [734, 243] on span "Pair" at bounding box center [735, 234] width 21 height 19
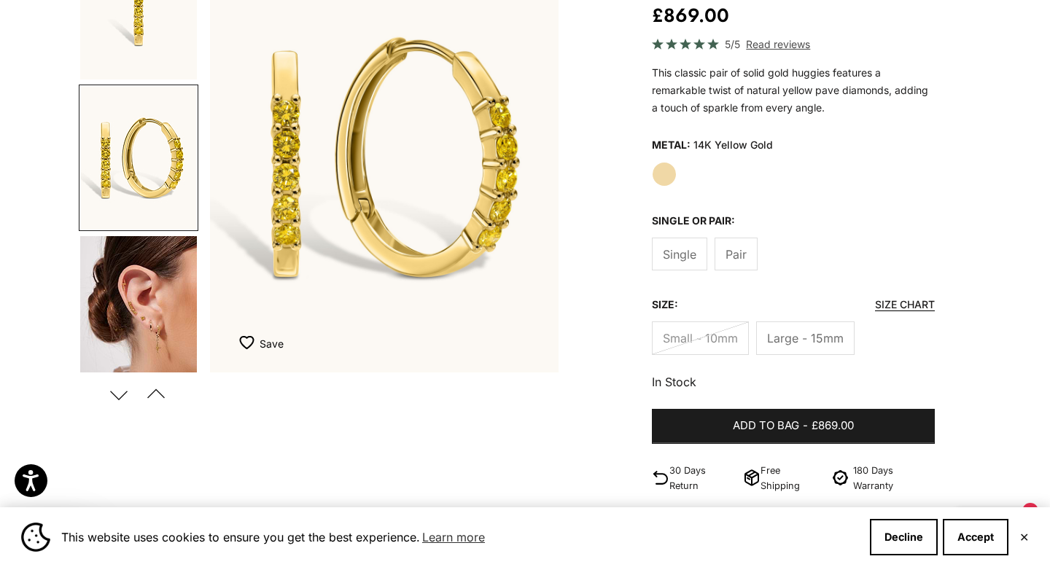
scroll to position [208, 0]
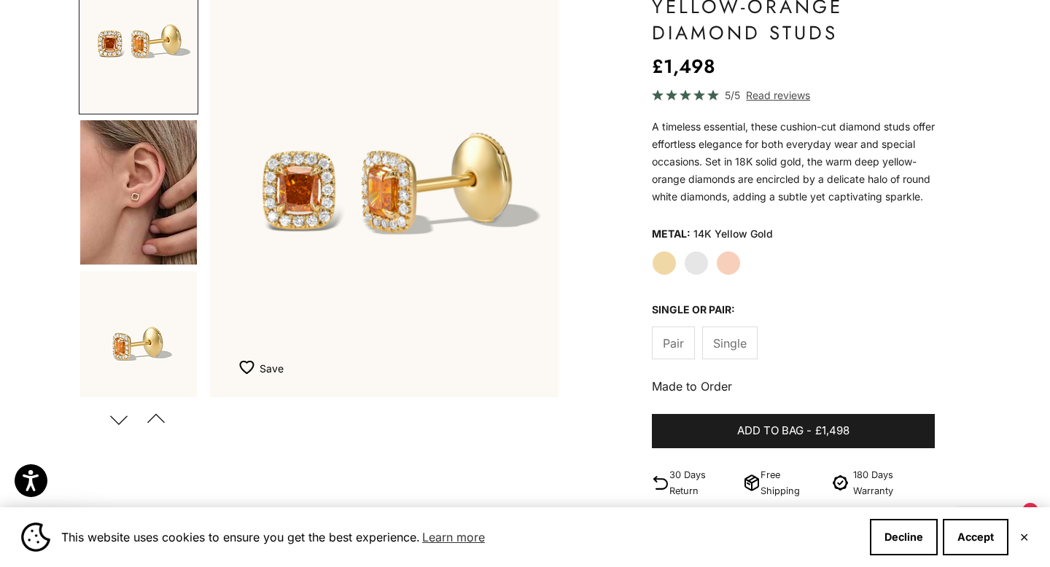
scroll to position [187, 0]
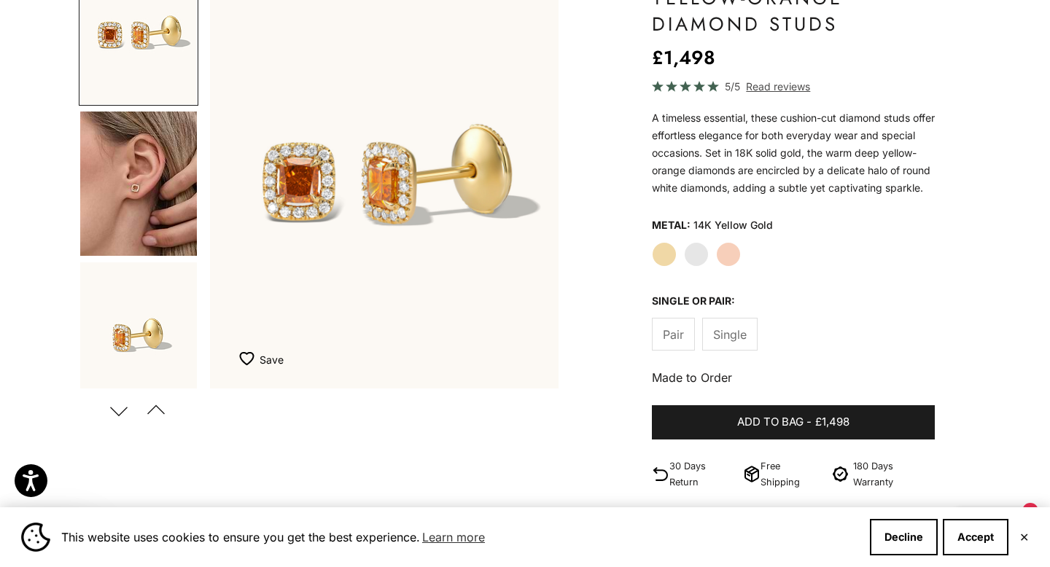
click at [153, 317] on img "Go to item 5" at bounding box center [138, 334] width 117 height 144
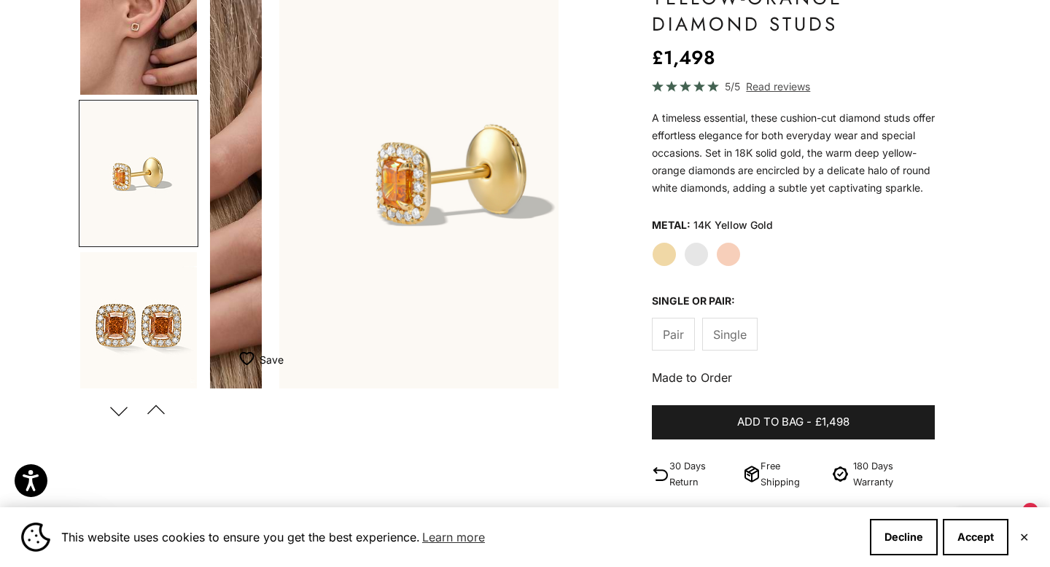
scroll to position [0, 731]
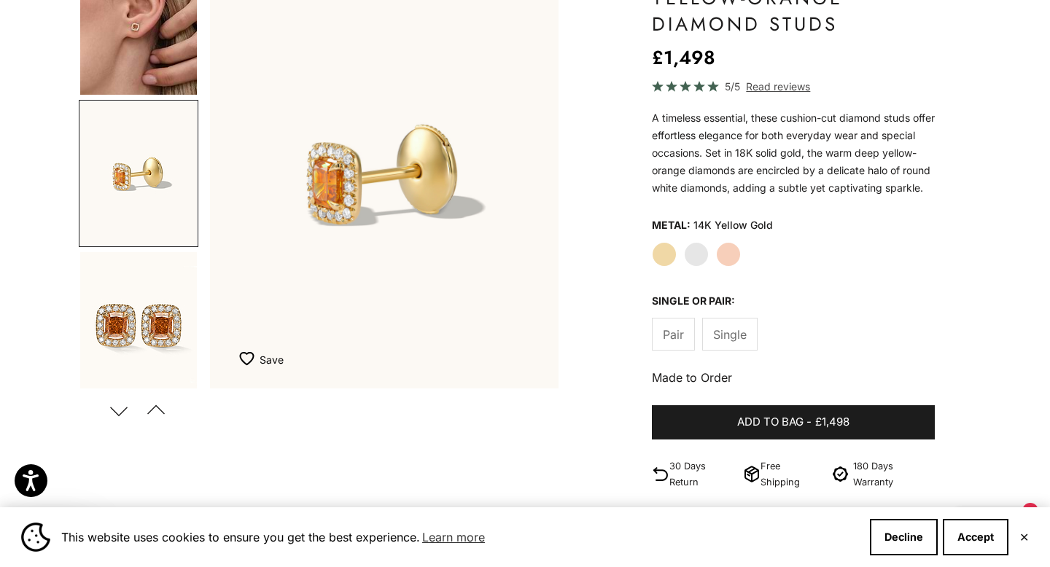
click at [128, 52] on img "Go to item 4" at bounding box center [138, 22] width 117 height 144
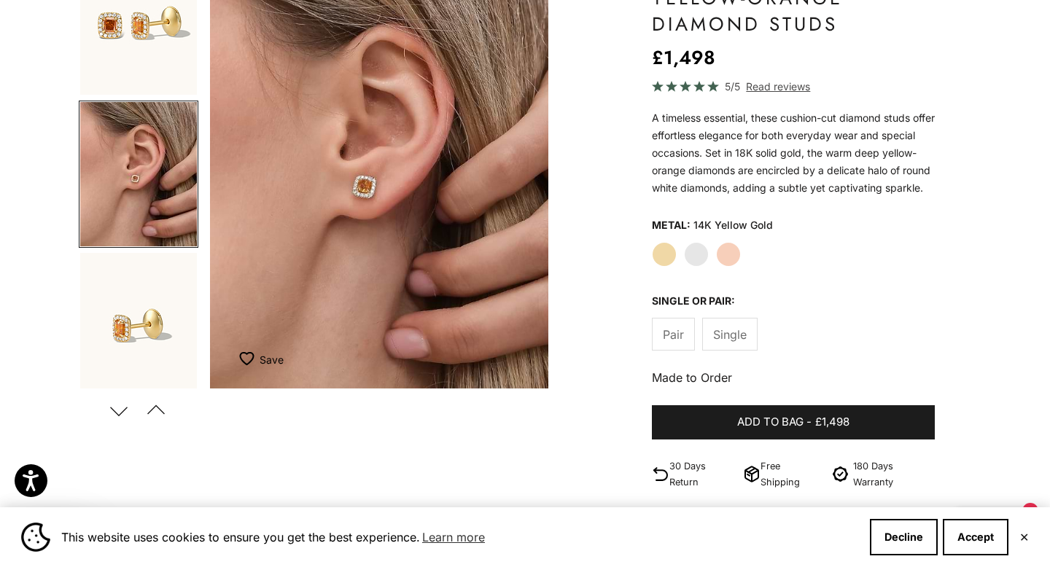
scroll to position [0, 365]
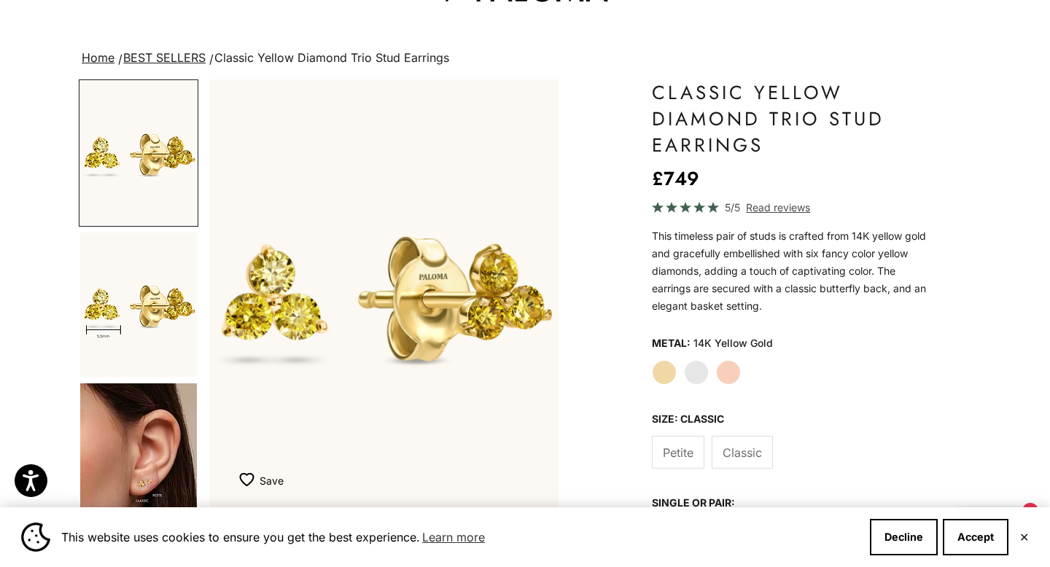
scroll to position [175, 0]
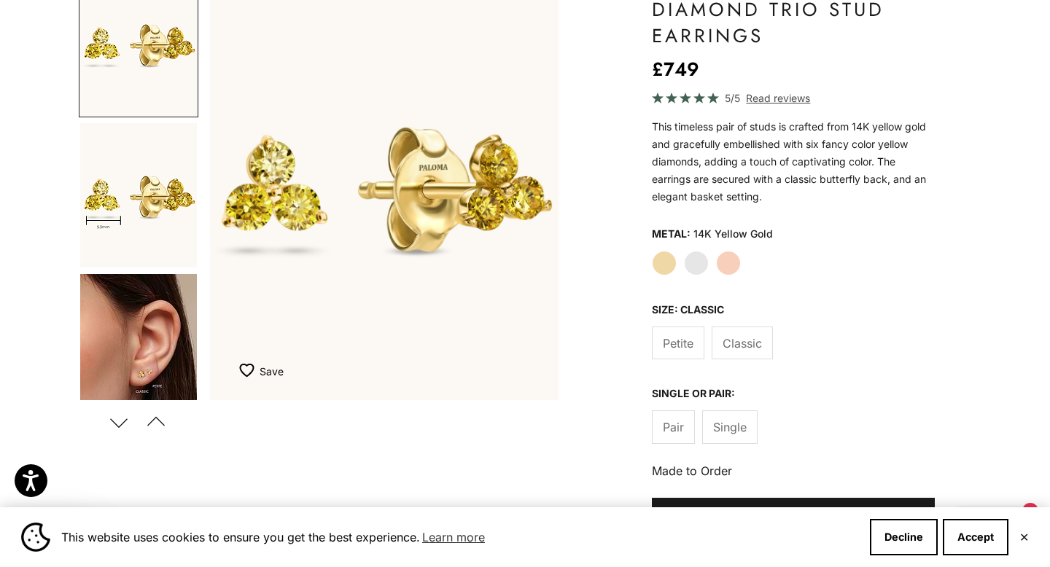
click at [669, 335] on span "Petite" at bounding box center [678, 343] width 31 height 19
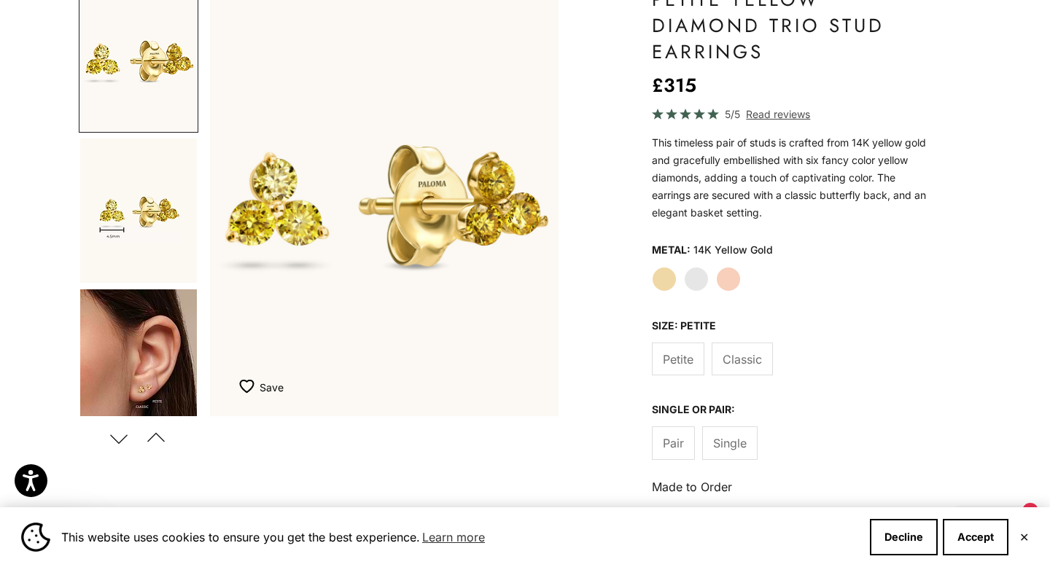
scroll to position [160, 0]
click at [124, 362] on img "Go to item 4" at bounding box center [138, 361] width 117 height 144
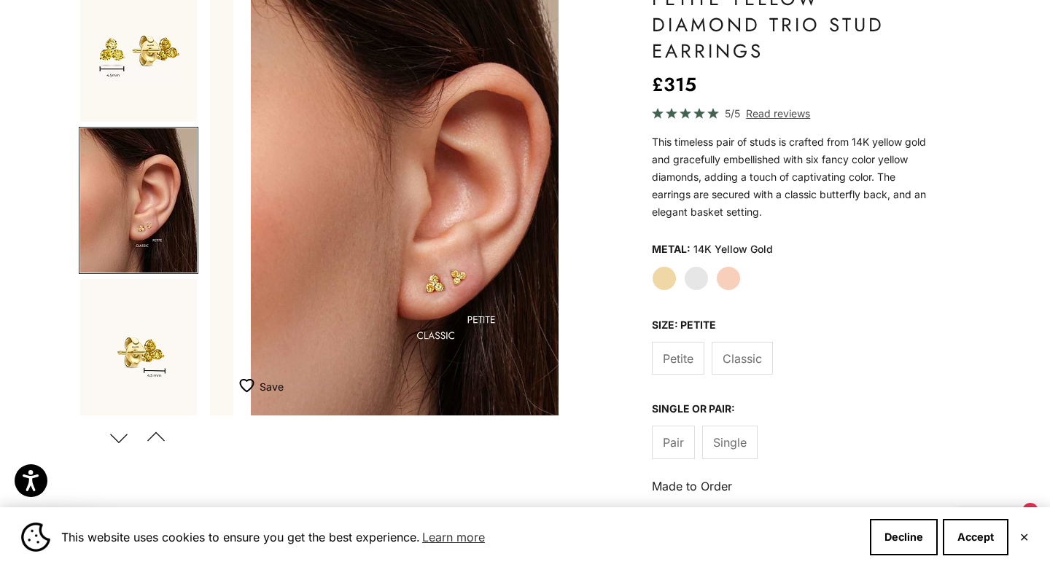
scroll to position [0, 731]
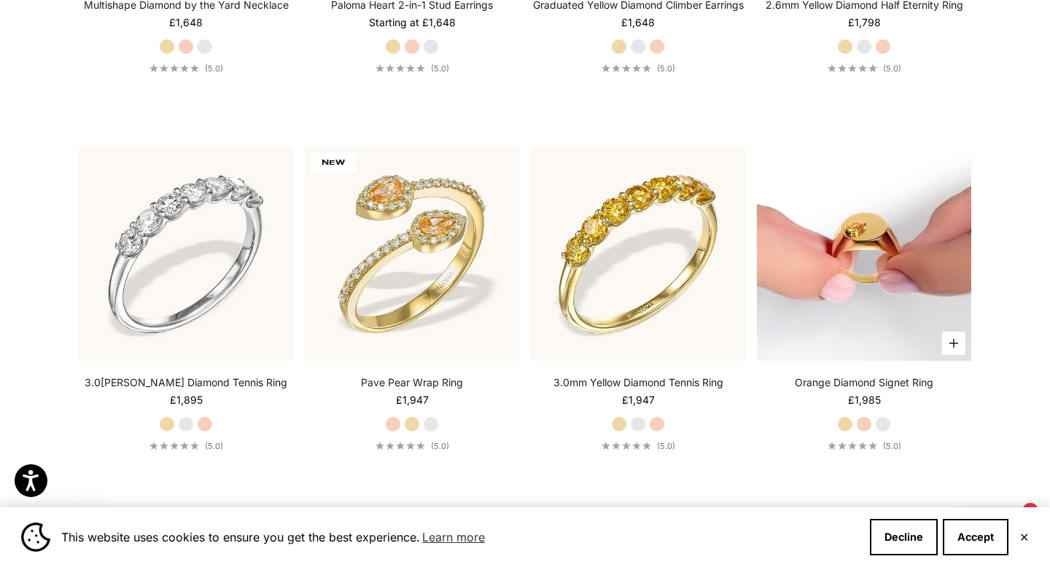
scroll to position [4122, 0]
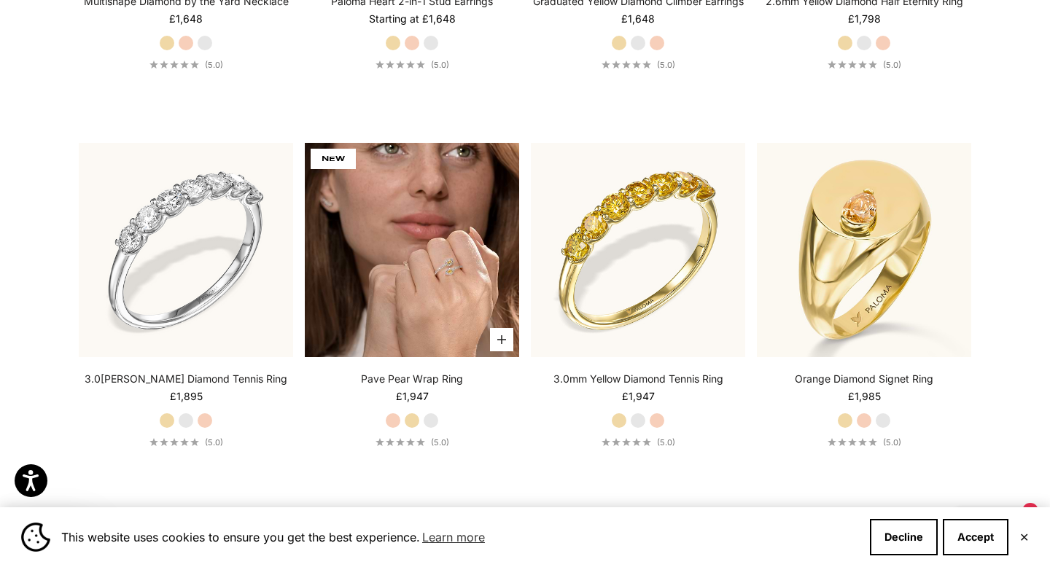
click at [443, 223] on img at bounding box center [412, 250] width 214 height 214
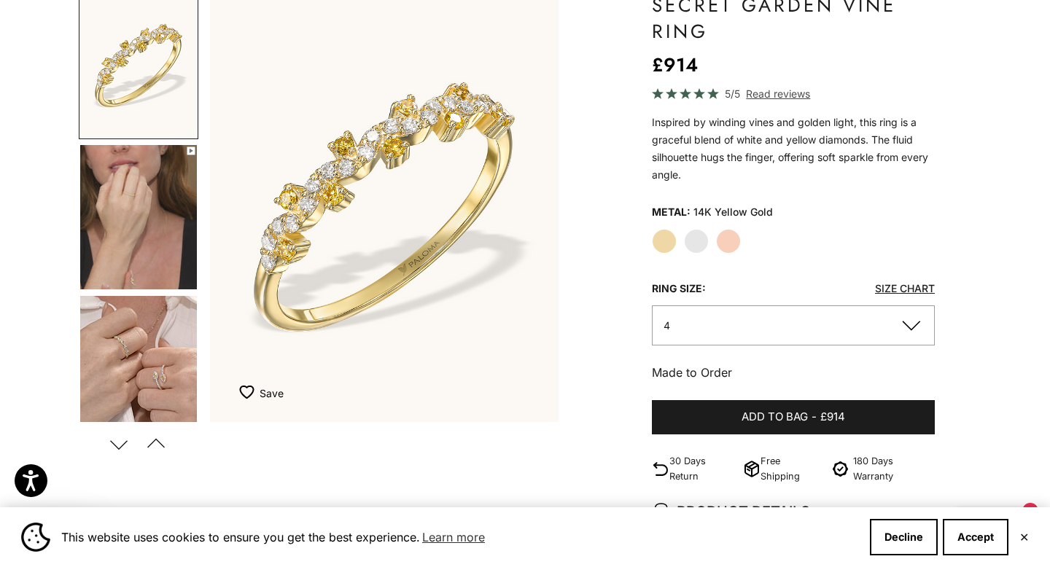
scroll to position [168, 0]
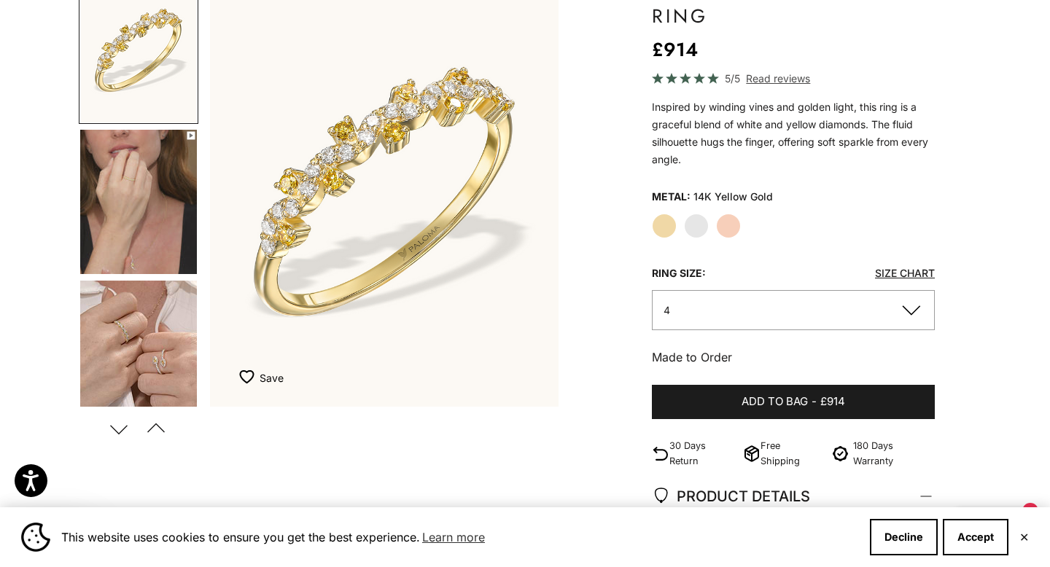
click at [117, 218] on img "Go to item 4" at bounding box center [138, 202] width 117 height 144
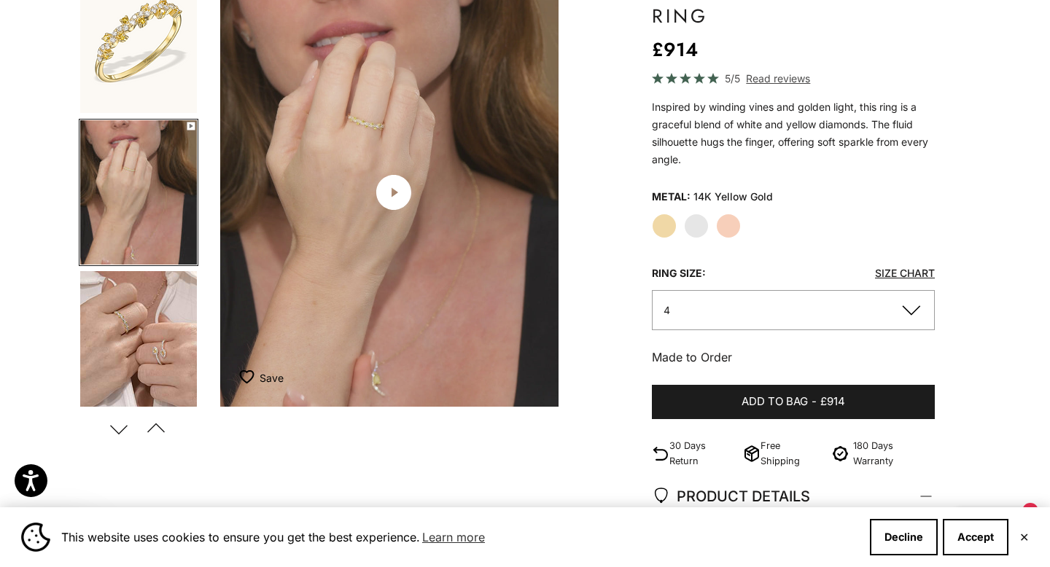
scroll to position [0, 365]
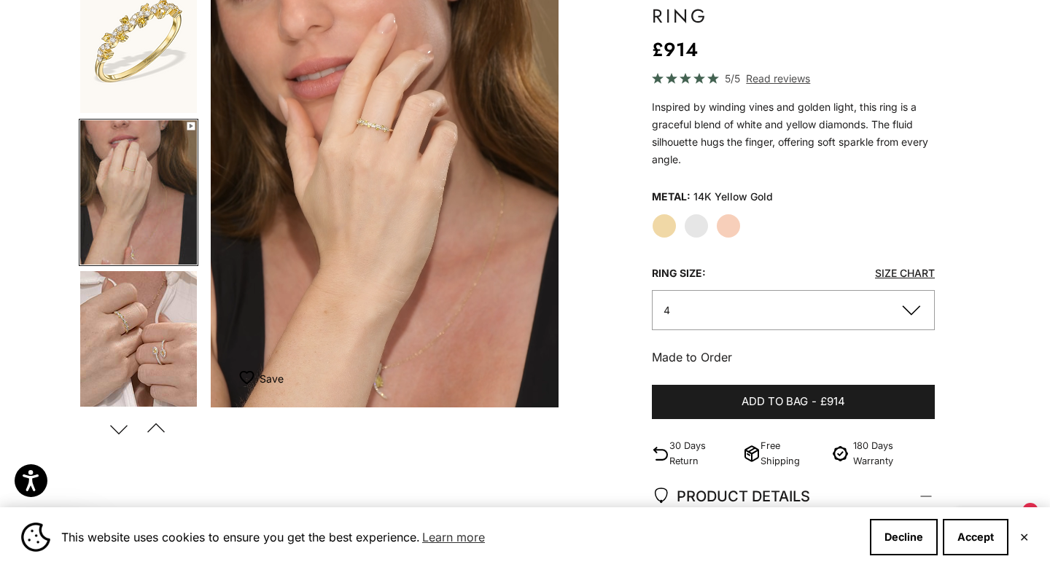
click at [209, 349] on product-gallery "Zoom picture Save Add to wishlist Next Previous Go to item 1" at bounding box center [319, 211] width 480 height 468
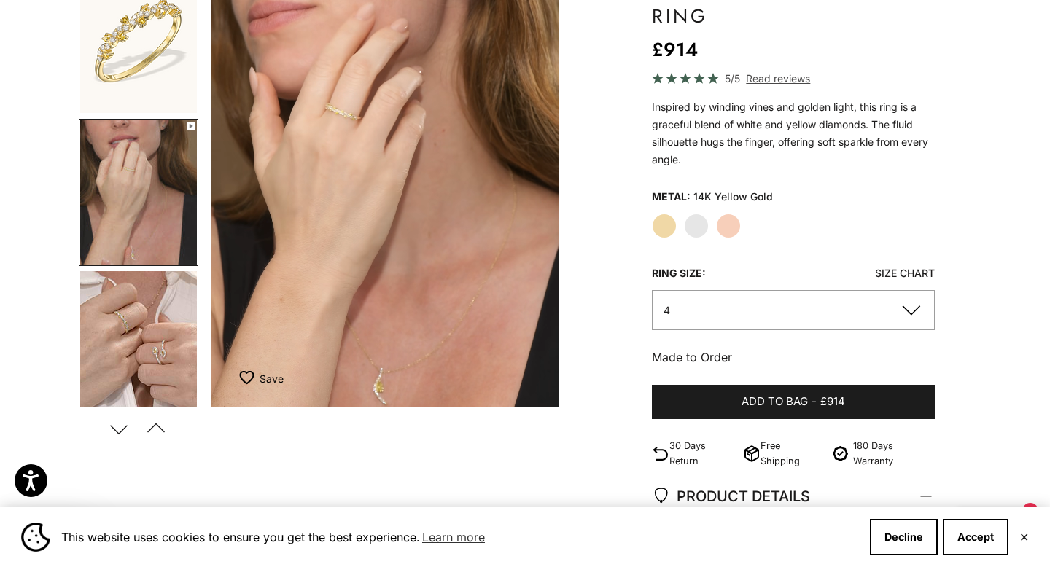
click at [150, 354] on img "Go to item 5" at bounding box center [138, 343] width 117 height 144
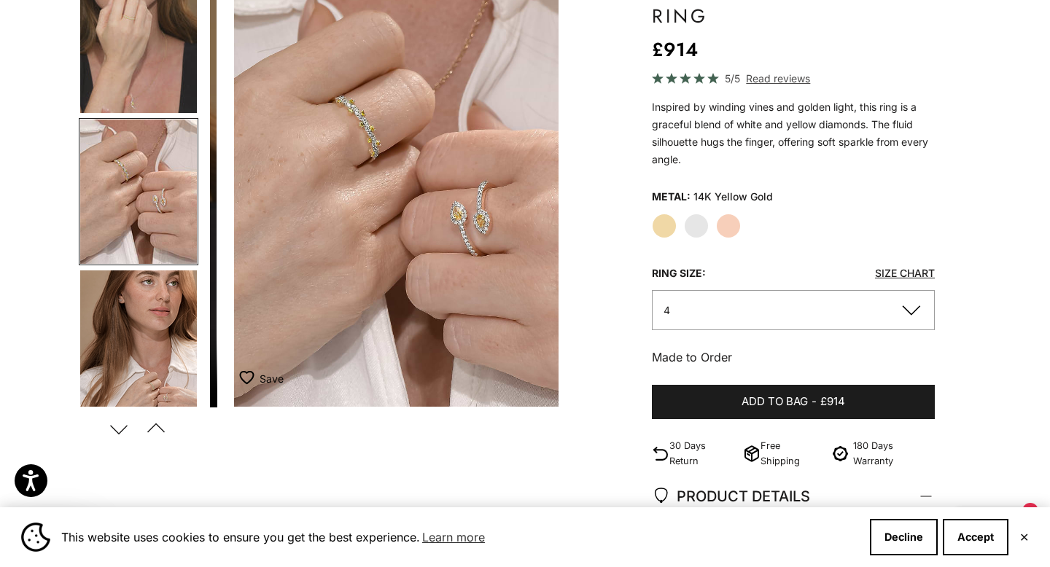
scroll to position [0, 731]
